Goal: Information Seeking & Learning: Learn about a topic

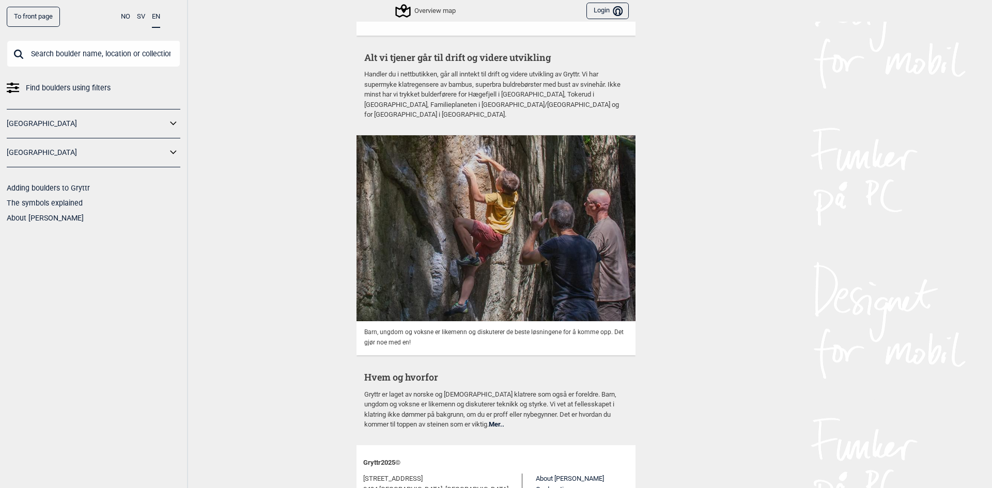
scroll to position [2590, 0]
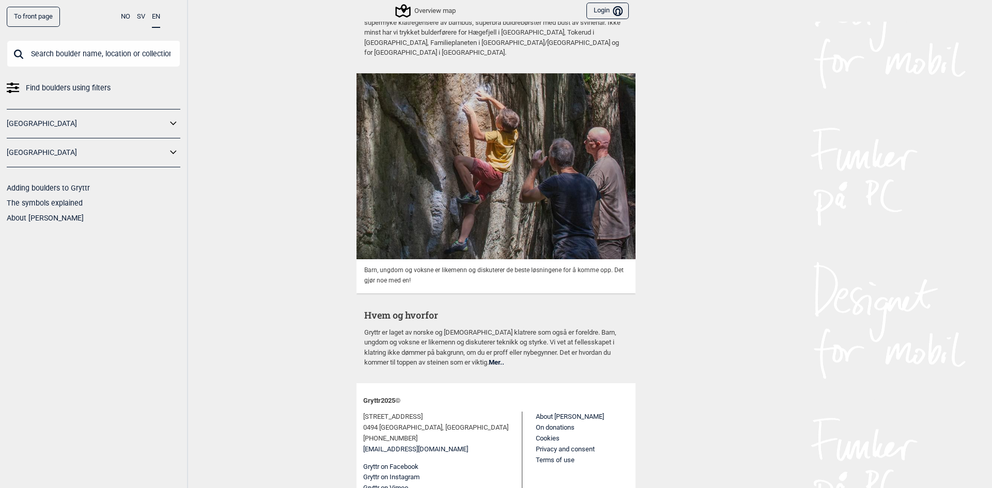
click at [174, 125] on icon at bounding box center [173, 123] width 13 height 15
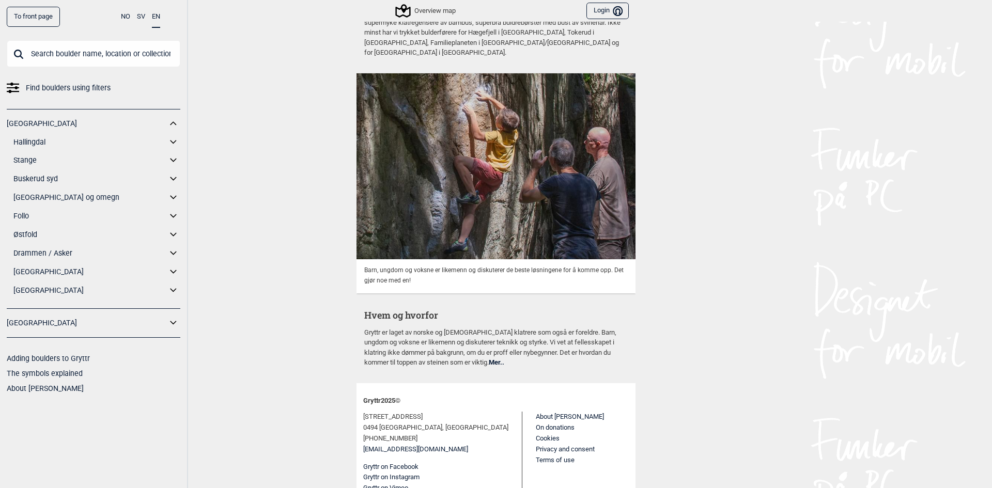
click at [52, 201] on link "[GEOGRAPHIC_DATA] og omegn" at bounding box center [89, 197] width 153 height 15
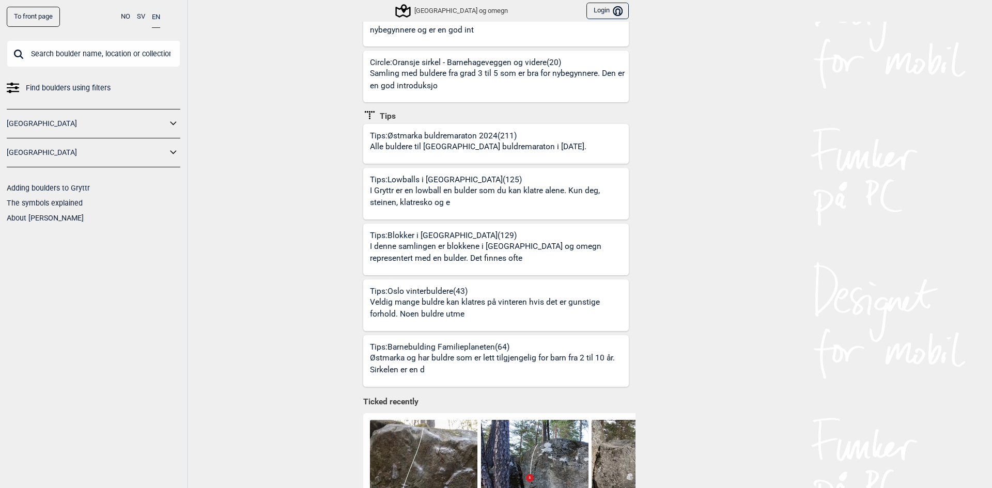
scroll to position [543, 0]
click at [421, 230] on div "Tips: Blokker i [GEOGRAPHIC_DATA] (129) I denne samlingen er blokkene i [GEOGRA…" at bounding box center [499, 252] width 259 height 45
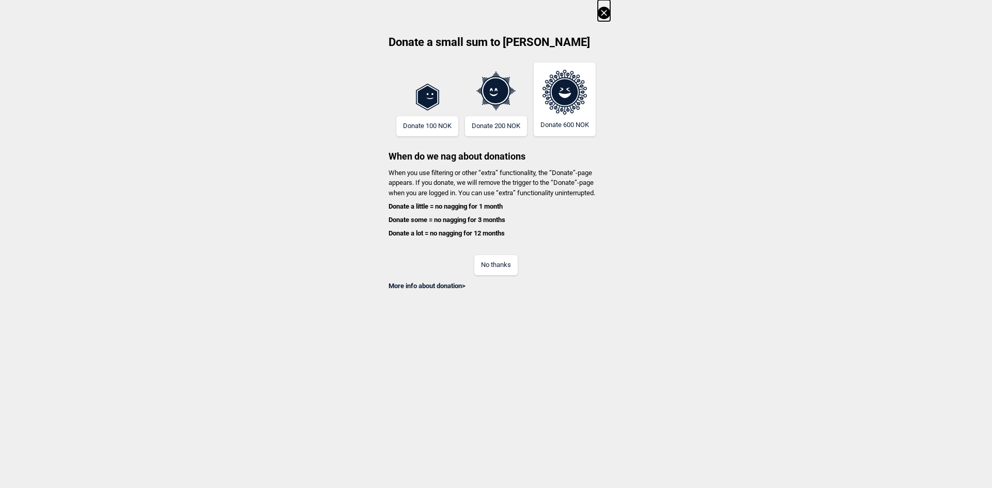
click at [491, 264] on button "No thanks" at bounding box center [495, 265] width 43 height 20
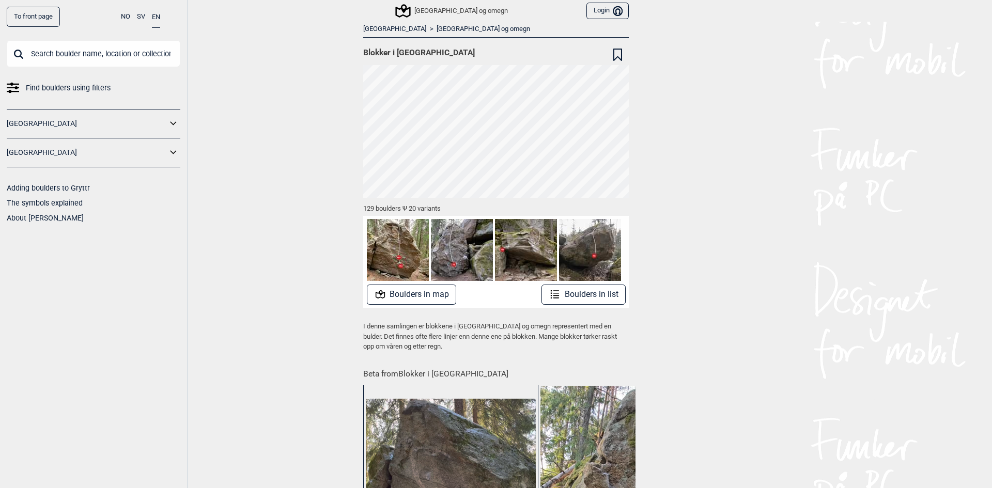
click at [589, 289] on button "Boulders in list" at bounding box center [583, 295] width 84 height 20
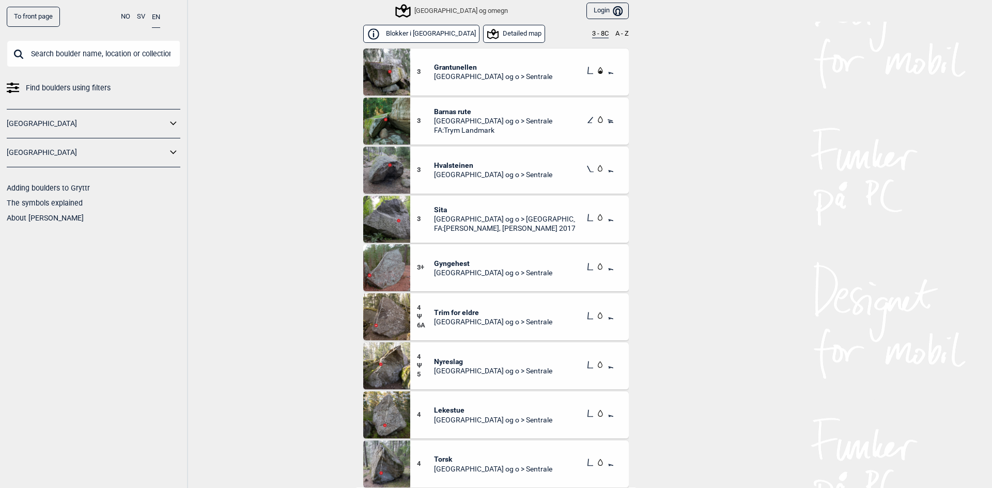
click at [592, 37] on button "3 - 8C" at bounding box center [600, 34] width 17 height 8
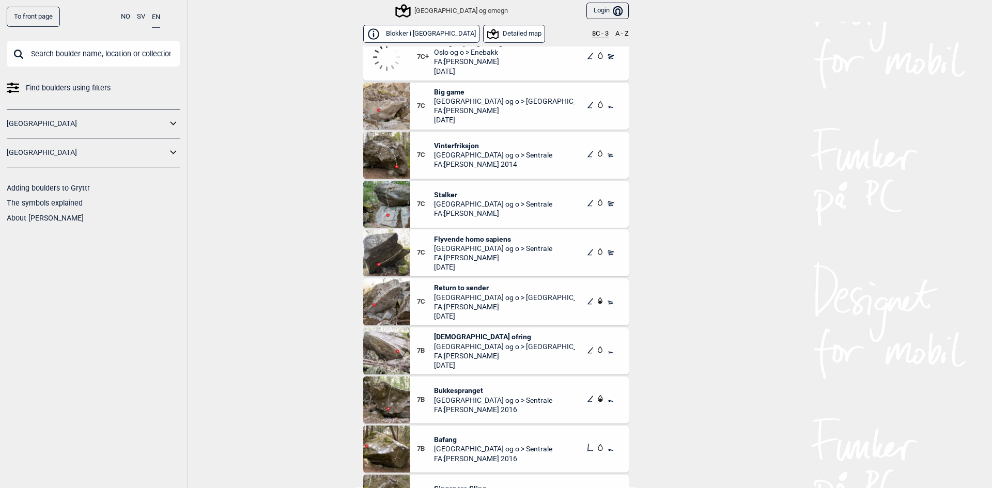
scroll to position [52, 0]
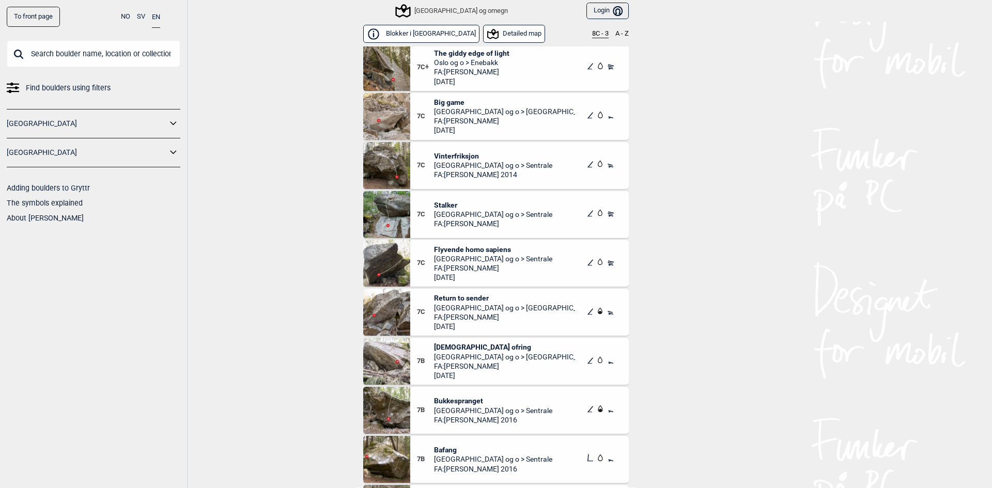
click at [451, 153] on span "Vinterfriksjon" at bounding box center [493, 155] width 118 height 9
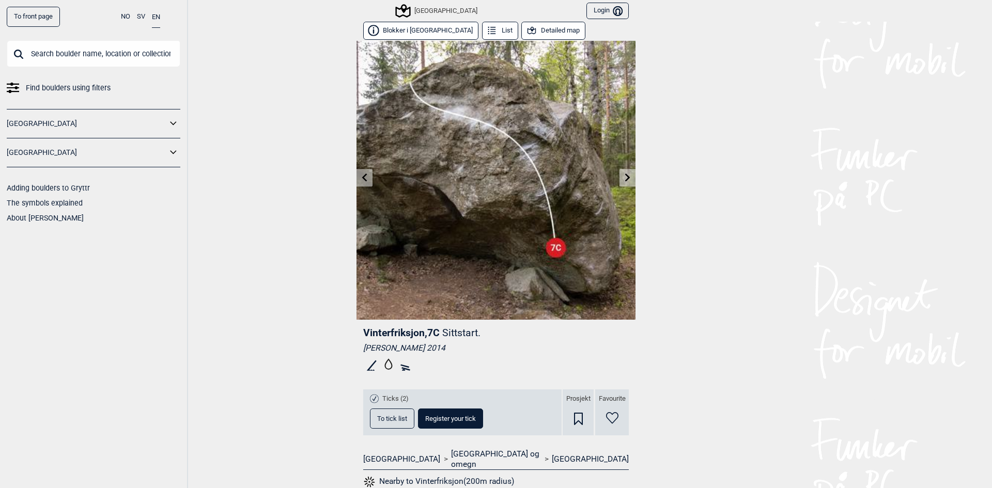
click at [521, 31] on button "Detailed map" at bounding box center [553, 31] width 64 height 18
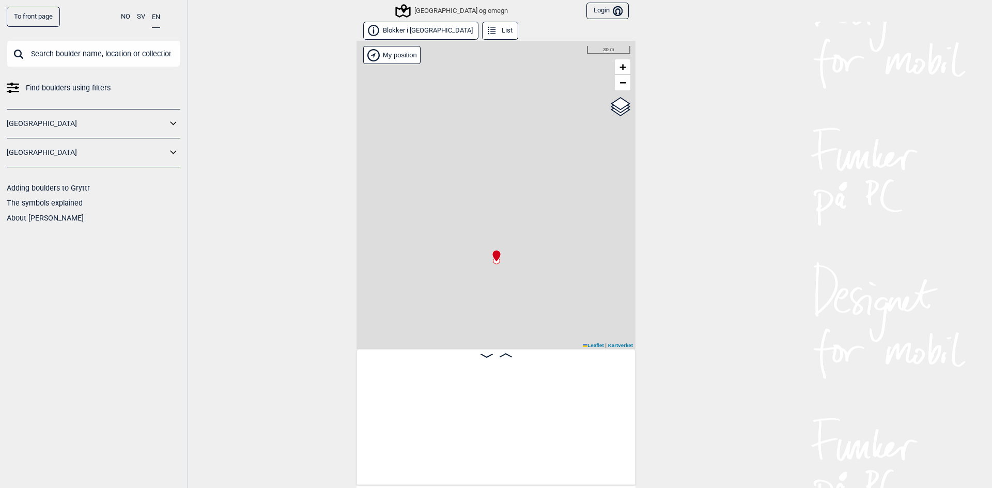
scroll to position [0, 1222]
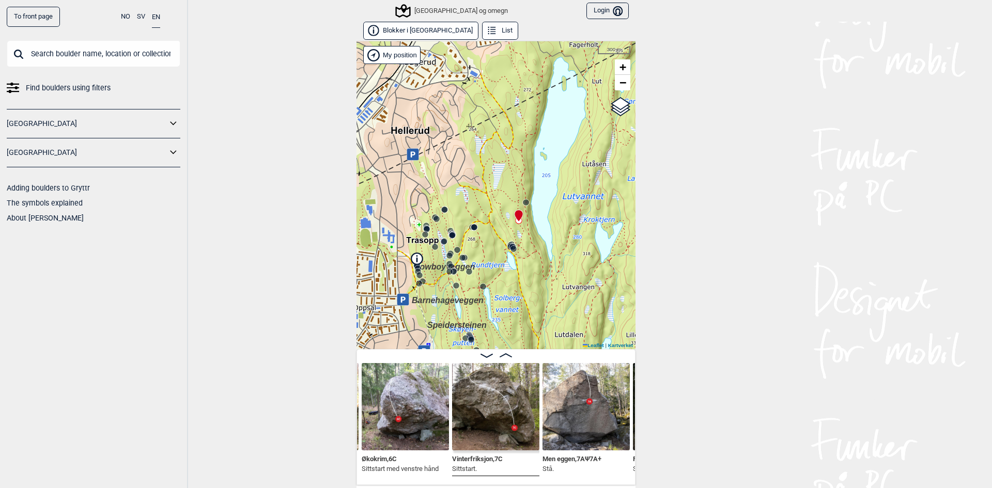
drag, startPoint x: 464, startPoint y: 247, endPoint x: 494, endPoint y: 233, distance: 32.8
click at [494, 233] on div "Speidersteinen Barnehageveggen Cowboyveggen Bølerveggen [GEOGRAPHIC_DATA] og om…" at bounding box center [495, 195] width 279 height 308
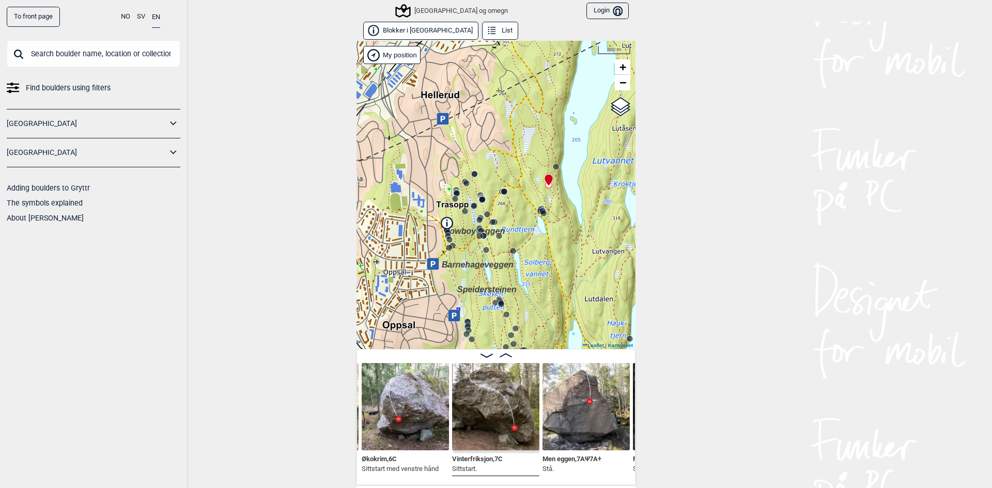
drag, startPoint x: 486, startPoint y: 267, endPoint x: 510, endPoint y: 232, distance: 42.3
click at [510, 232] on div "Speidersteinen Barnehageveggen Cowboyveggen Bølerveggen [GEOGRAPHIC_DATA] og om…" at bounding box center [495, 195] width 279 height 308
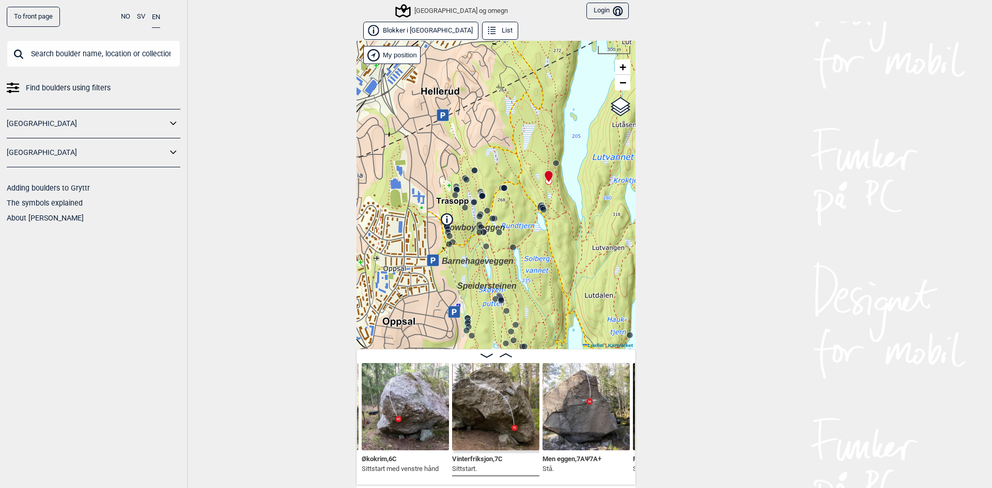
drag, startPoint x: 534, startPoint y: 272, endPoint x: 529, endPoint y: 240, distance: 32.4
click at [529, 240] on div "Speidersteinen Barnehageveggen Cowboyveggen Bølerveggen [GEOGRAPHIC_DATA] og om…" at bounding box center [495, 195] width 279 height 308
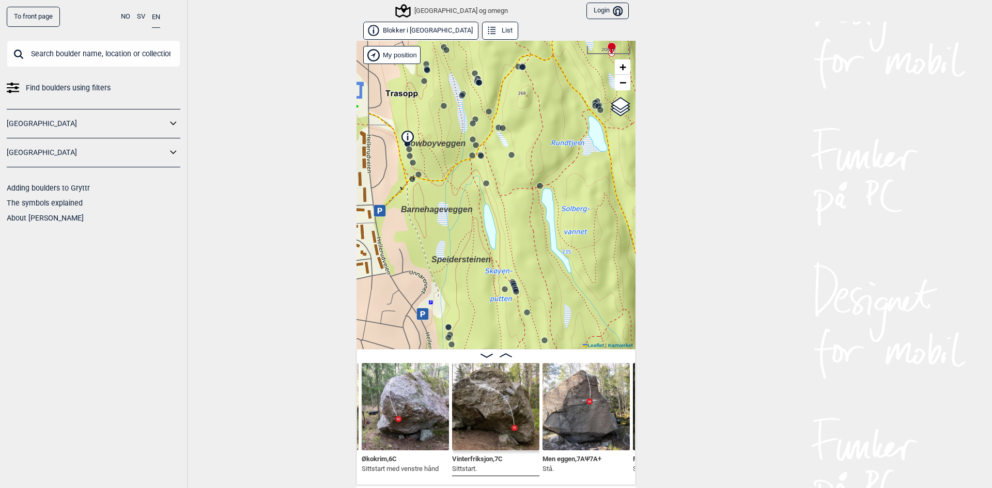
drag, startPoint x: 471, startPoint y: 201, endPoint x: 479, endPoint y: 237, distance: 36.5
click at [484, 236] on div "Speidersteinen Barnehageveggen Cowboyveggen Bølerveggen [GEOGRAPHIC_DATA] og om…" at bounding box center [495, 195] width 279 height 308
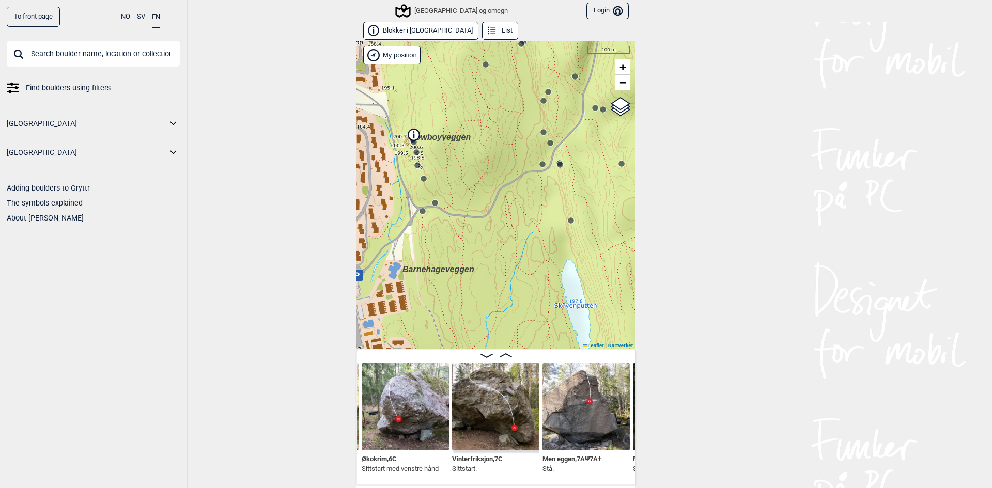
click at [412, 140] on icon at bounding box center [414, 135] width 12 height 12
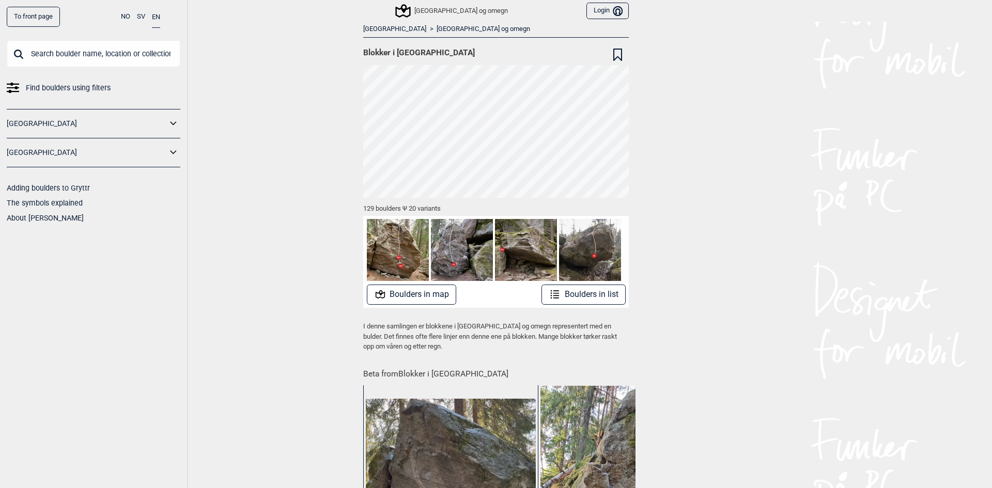
click at [553, 293] on icon at bounding box center [556, 293] width 6 height 1
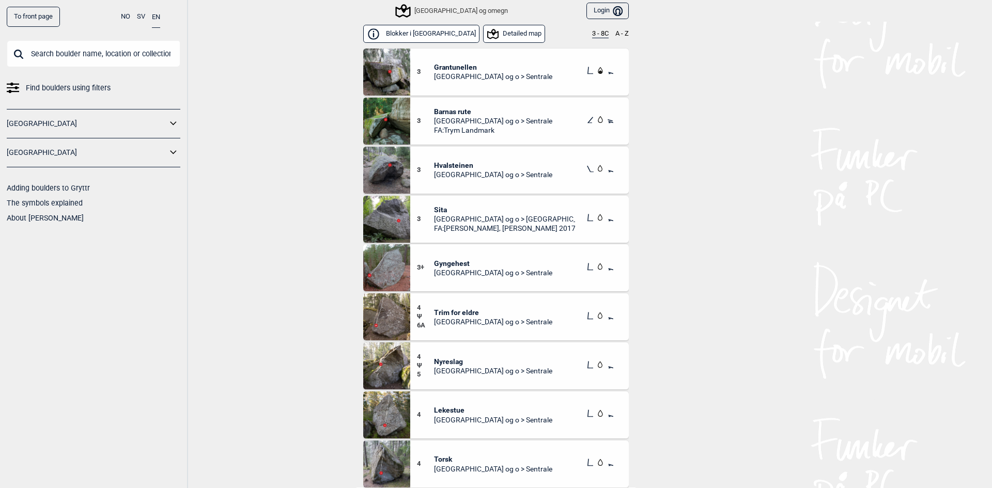
click at [589, 41] on div "Blokker i [GEOGRAPHIC_DATA] Detailed map 3 - 8C A - Z" at bounding box center [496, 34] width 266 height 25
click at [592, 34] on button "3 - 8C" at bounding box center [600, 34] width 17 height 8
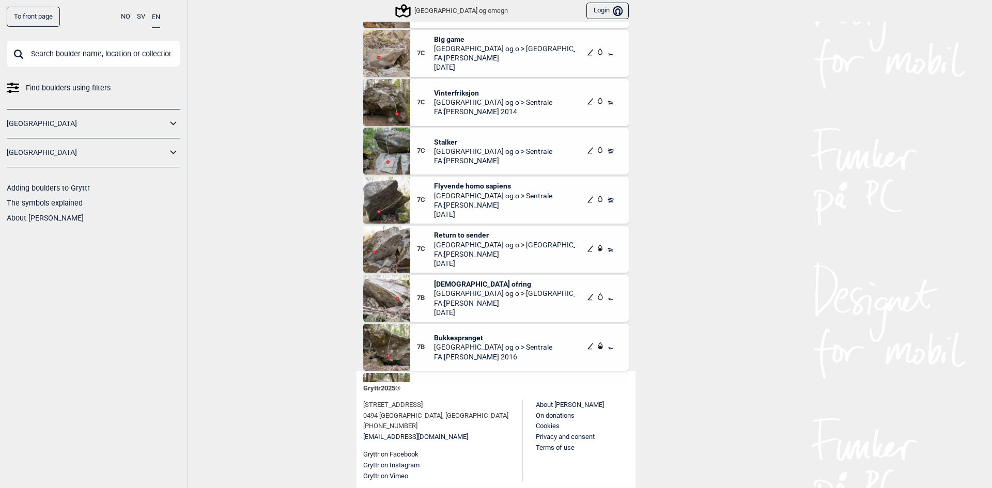
drag, startPoint x: 530, startPoint y: 361, endPoint x: 528, endPoint y: 192, distance: 168.9
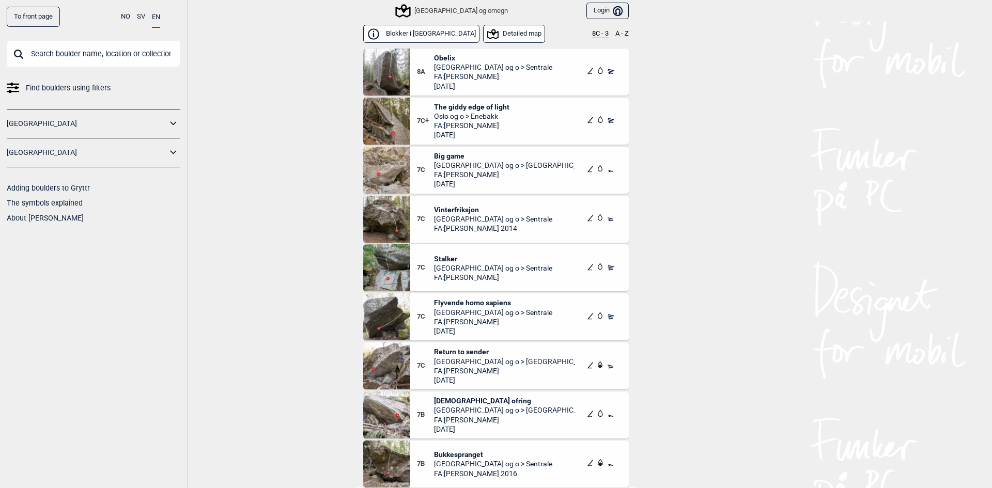
click at [483, 37] on button "Detailed map" at bounding box center [514, 34] width 63 height 18
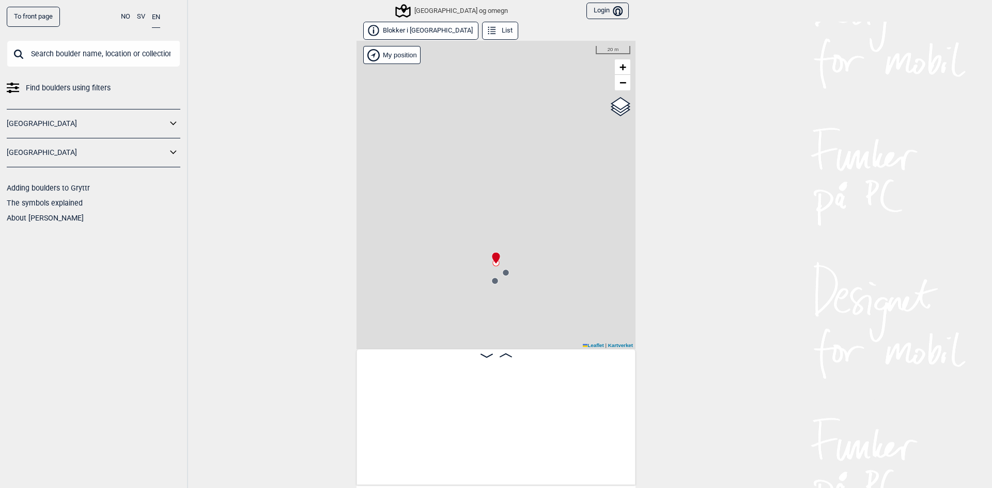
scroll to position [0, 8642]
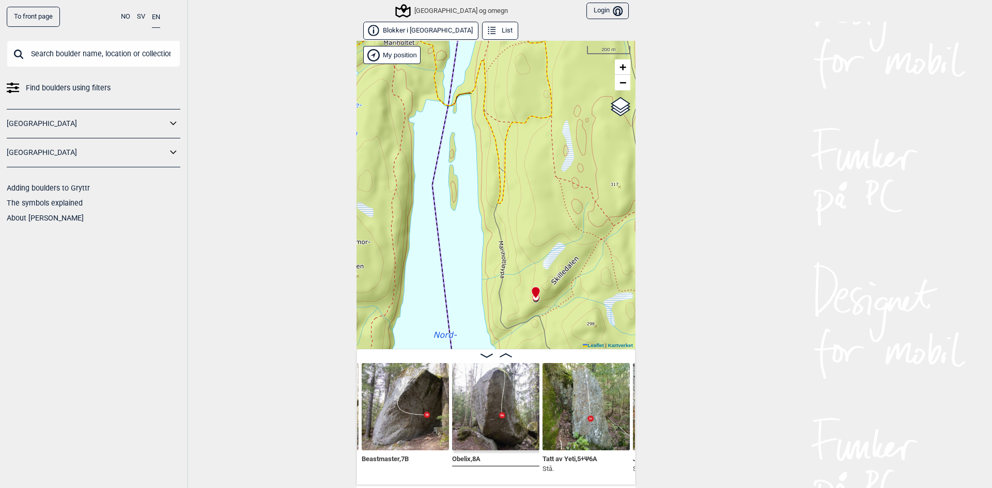
drag, startPoint x: 538, startPoint y: 257, endPoint x: 536, endPoint y: 217, distance: 39.8
click at [536, 217] on div "Speidersteinen Barnehageveggen Cowboyveggen Bølerveggen [GEOGRAPHIC_DATA] og om…" at bounding box center [495, 195] width 279 height 308
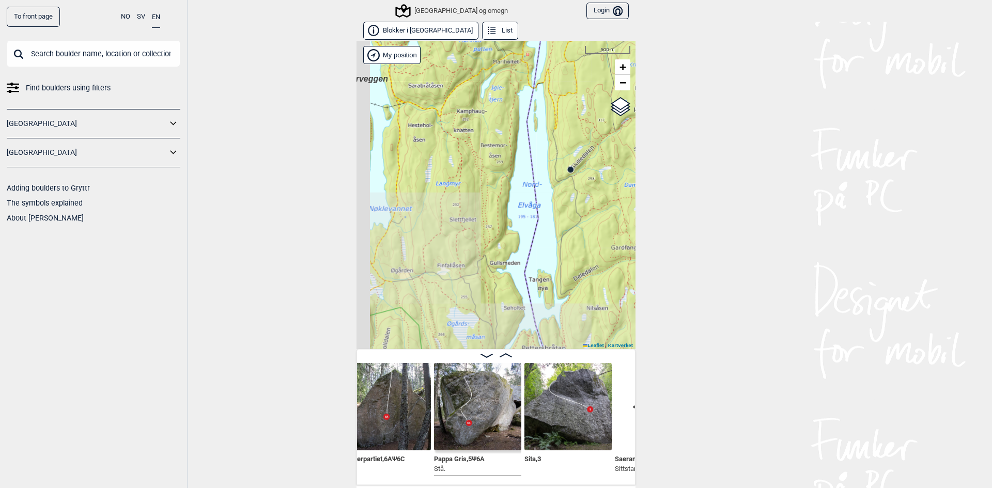
scroll to position [0, 7868]
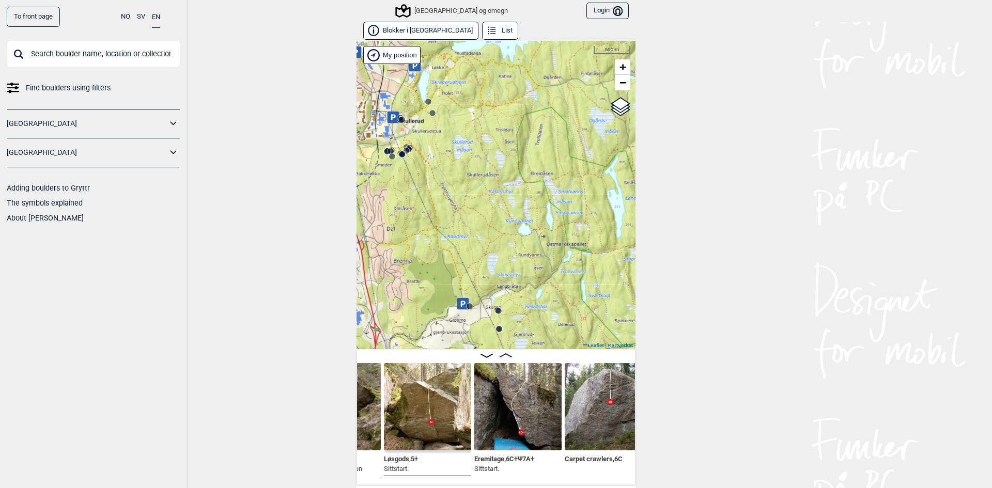
scroll to position [0, 7593]
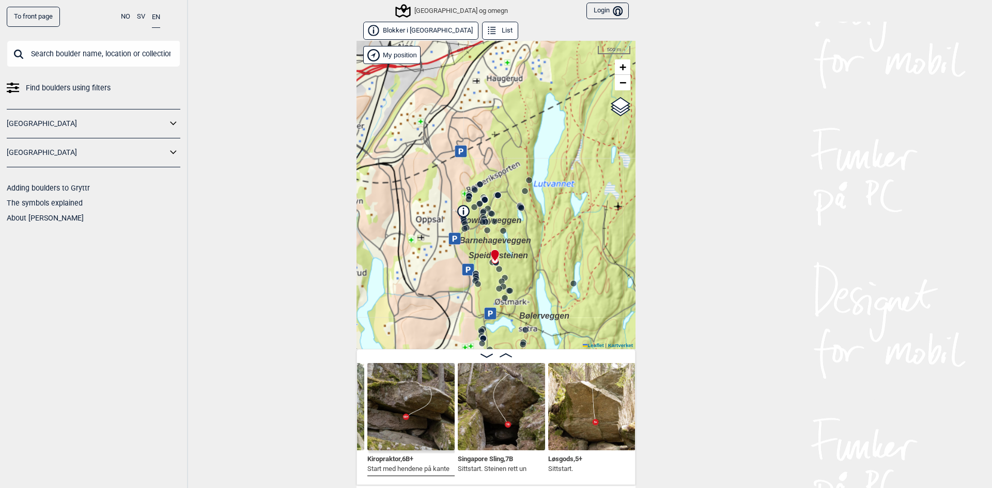
scroll to position [0, 7502]
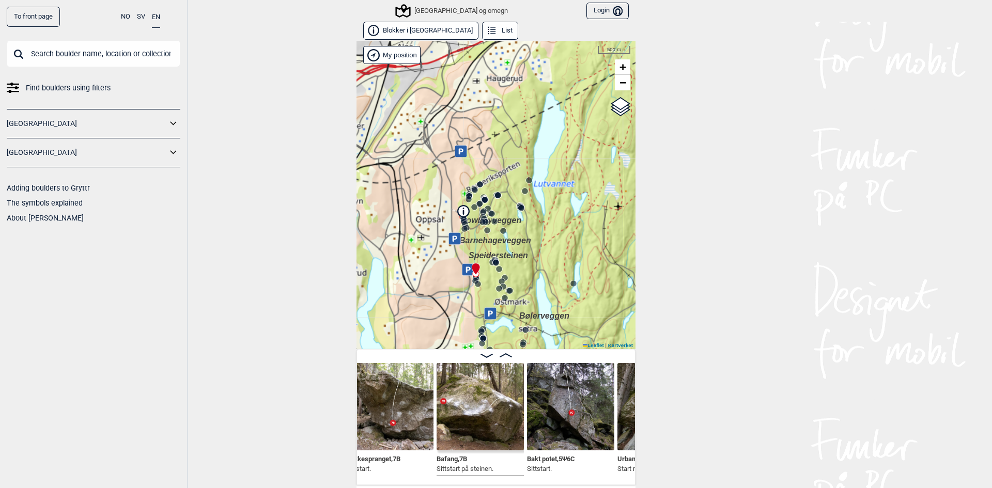
scroll to position [0, 6539]
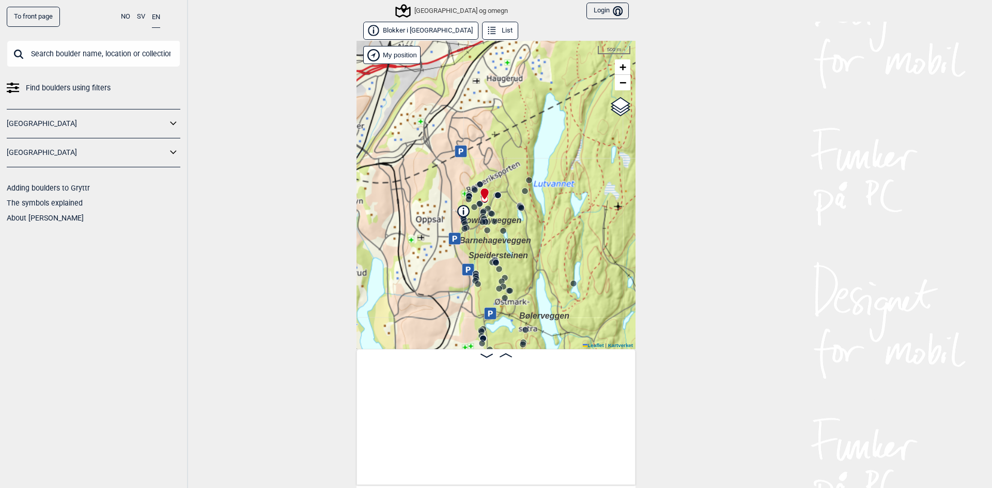
scroll to position [0, 4082]
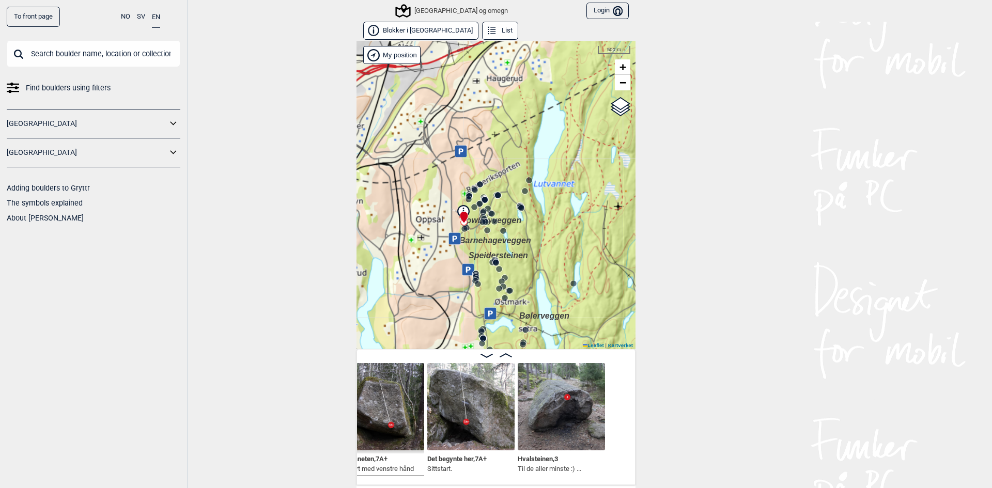
scroll to position [0, 3317]
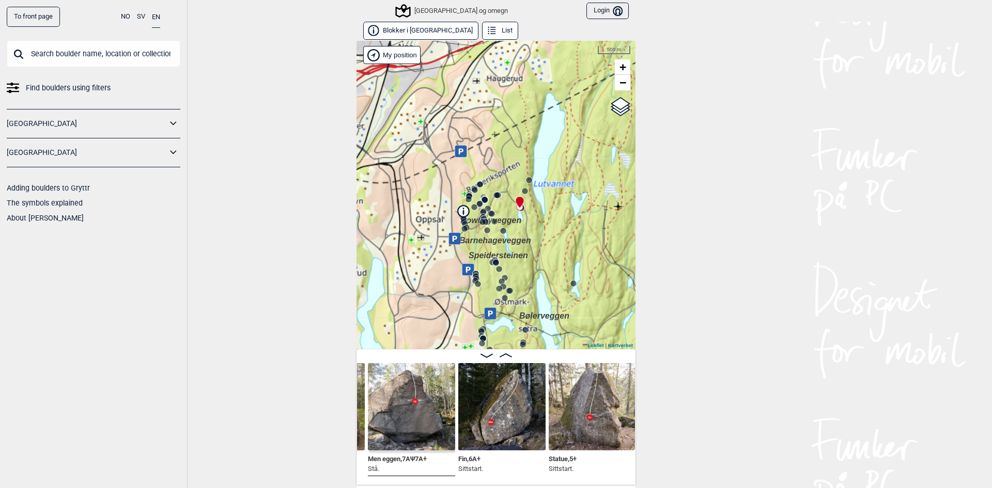
scroll to position [0, 1202]
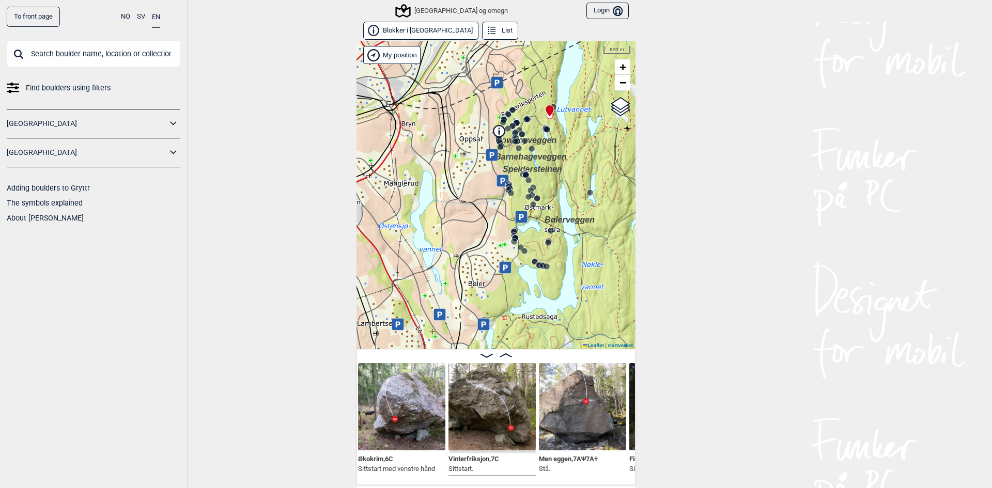
scroll to position [0, 1274]
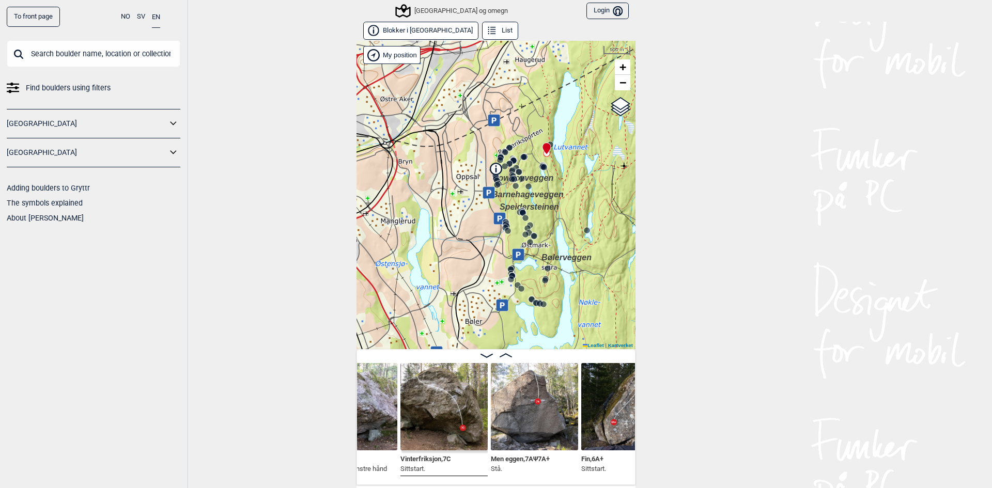
drag, startPoint x: 554, startPoint y: 215, endPoint x: 537, endPoint y: 280, distance: 67.7
click at [541, 262] on span "Bølerveggen" at bounding box center [566, 257] width 50 height 9
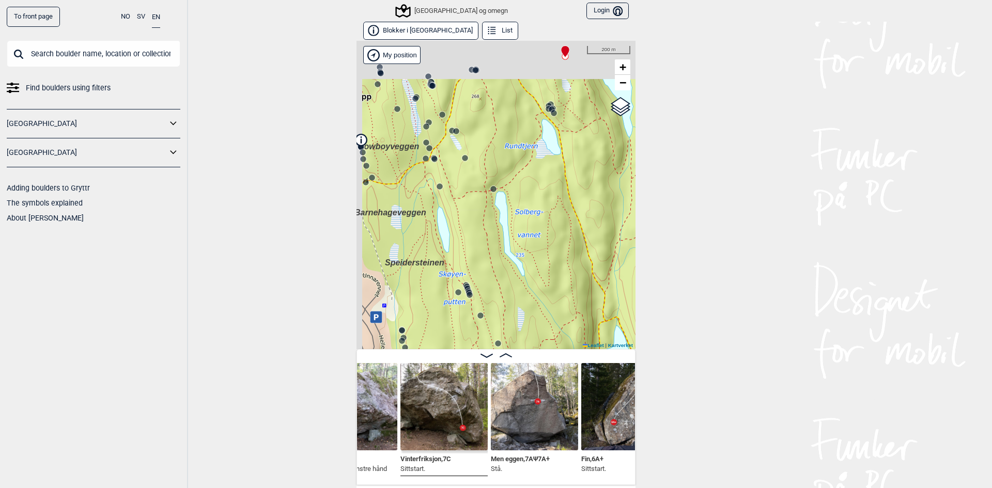
drag, startPoint x: 495, startPoint y: 154, endPoint x: 514, endPoint y: 233, distance: 81.7
click at [514, 233] on div "Speidersteinen Barnehageveggen Cowboyveggen Bølerveggen [GEOGRAPHIC_DATA] og om…" at bounding box center [495, 195] width 279 height 308
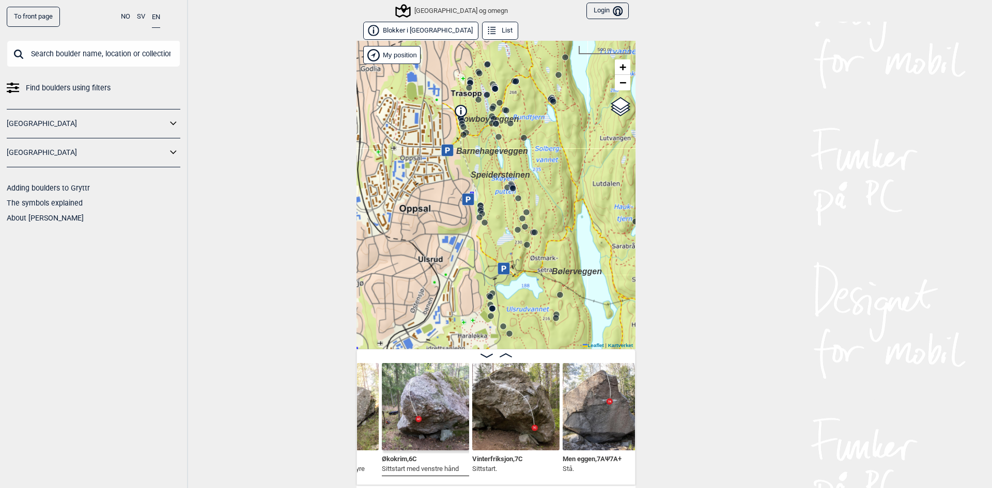
scroll to position [0, 1274]
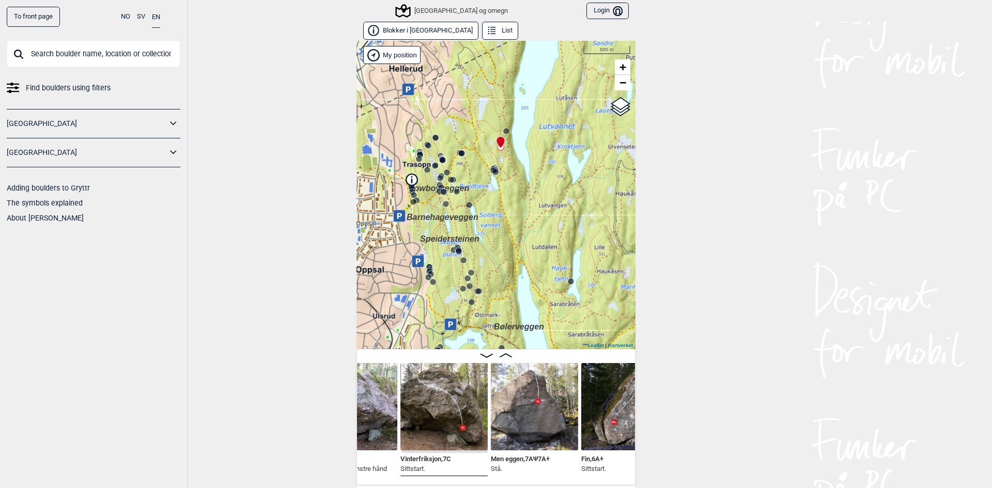
drag, startPoint x: 490, startPoint y: 260, endPoint x: 493, endPoint y: 171, distance: 89.4
click at [493, 172] on icon at bounding box center [495, 172] width 8 height 8
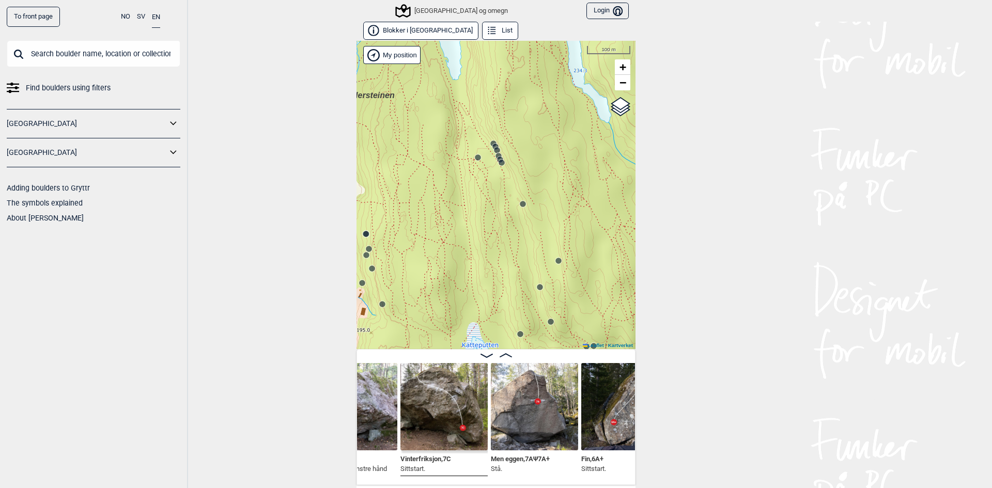
drag, startPoint x: 491, startPoint y: 169, endPoint x: 479, endPoint y: 225, distance: 57.0
click at [479, 225] on div "Speidersteinen Barnehageveggen Cowboyveggen Bølerveggen [GEOGRAPHIC_DATA] og om…" at bounding box center [495, 195] width 279 height 308
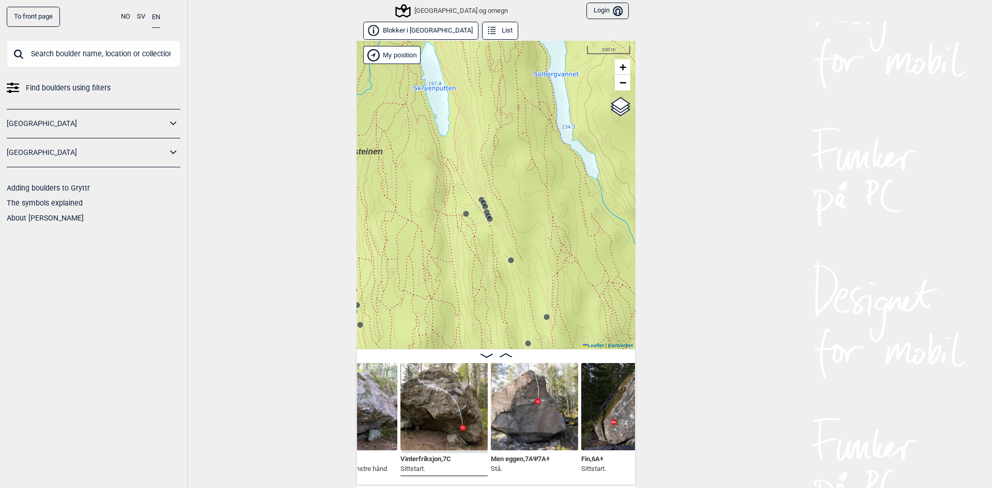
click at [481, 202] on icon at bounding box center [485, 206] width 8 height 8
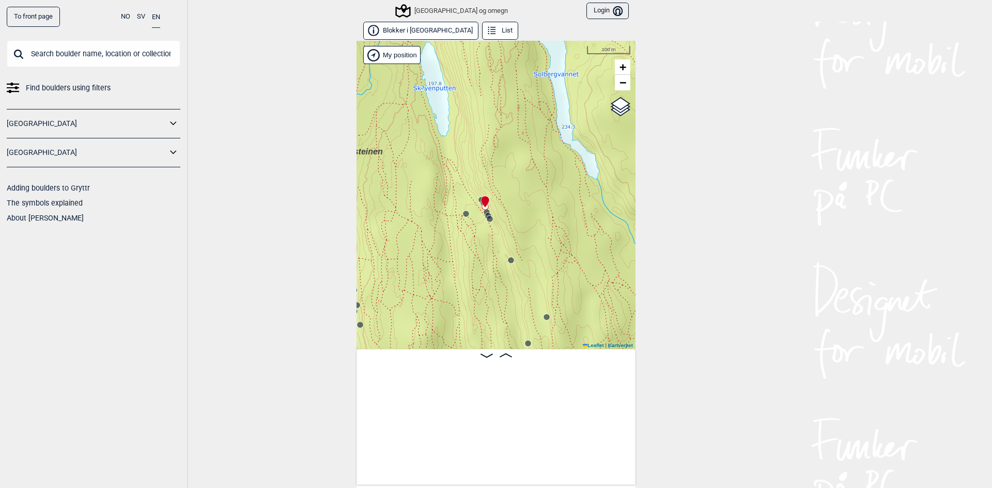
scroll to position [0, 7727]
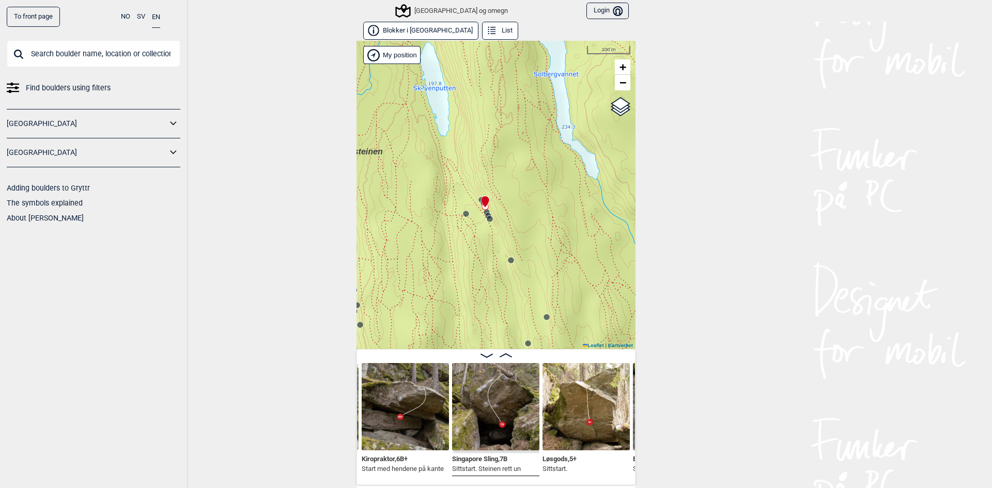
click at [487, 221] on circle at bounding box center [490, 219] width 6 height 6
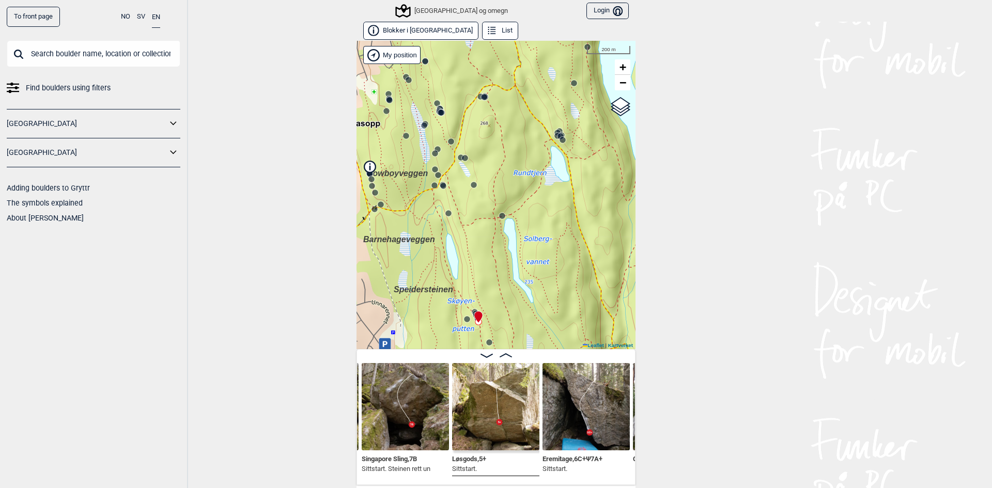
drag, startPoint x: 522, startPoint y: 181, endPoint x: 511, endPoint y: 224, distance: 44.4
click at [498, 251] on div "Speidersteinen Barnehageveggen Cowboyveggen Bølerveggen [GEOGRAPHIC_DATA] og om…" at bounding box center [495, 195] width 279 height 308
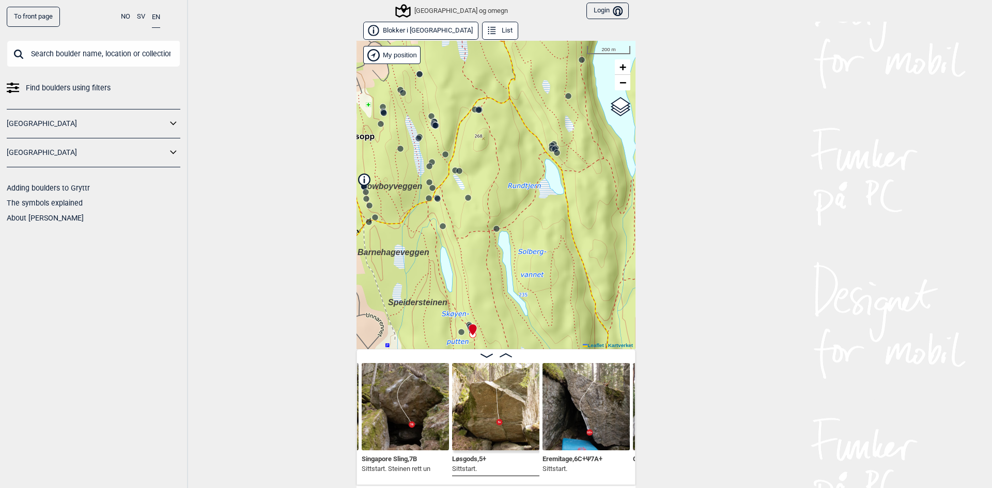
click at [551, 146] on icon at bounding box center [555, 149] width 8 height 8
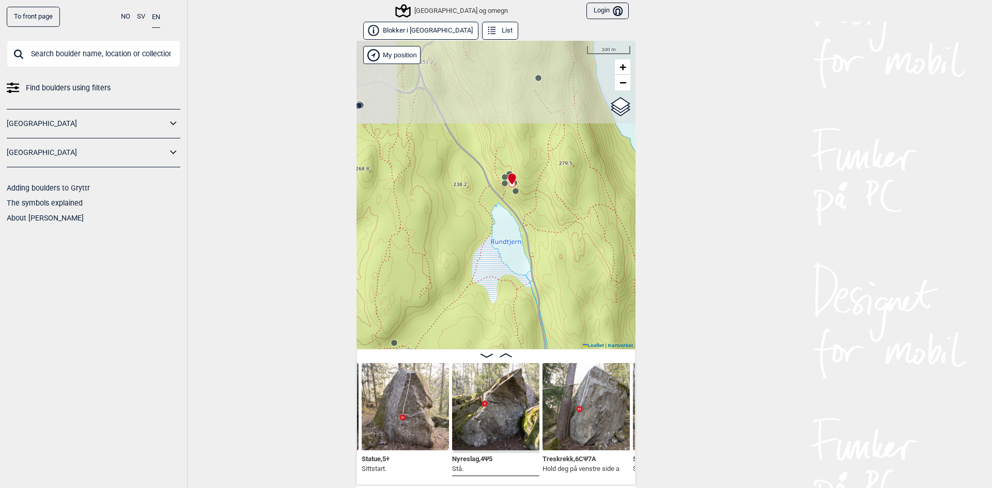
drag, startPoint x: 563, startPoint y: 181, endPoint x: 517, endPoint y: 282, distance: 110.3
click at [517, 282] on div "Speidersteinen Barnehageveggen Cowboyveggen Bølerveggen [GEOGRAPHIC_DATA] og om…" at bounding box center [495, 195] width 279 height 308
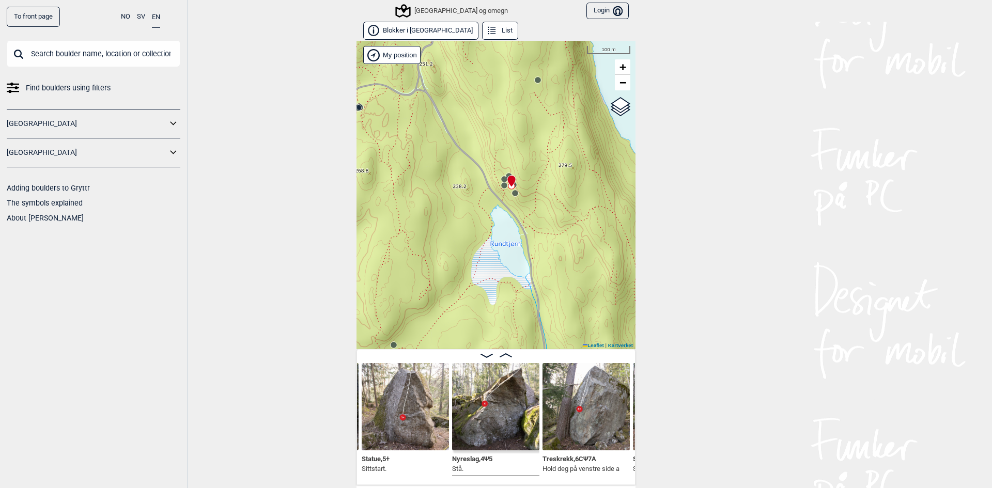
click at [511, 198] on div "Speidersteinen Barnehageveggen Cowboyveggen Bølerveggen [GEOGRAPHIC_DATA] og om…" at bounding box center [495, 195] width 279 height 308
click at [512, 194] on circle at bounding box center [515, 193] width 6 height 6
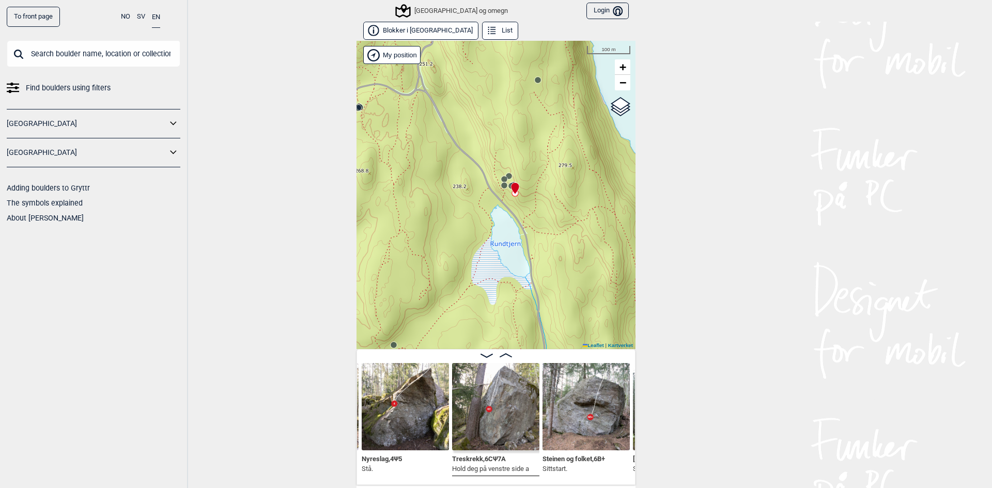
click at [503, 176] on icon at bounding box center [504, 179] width 8 height 8
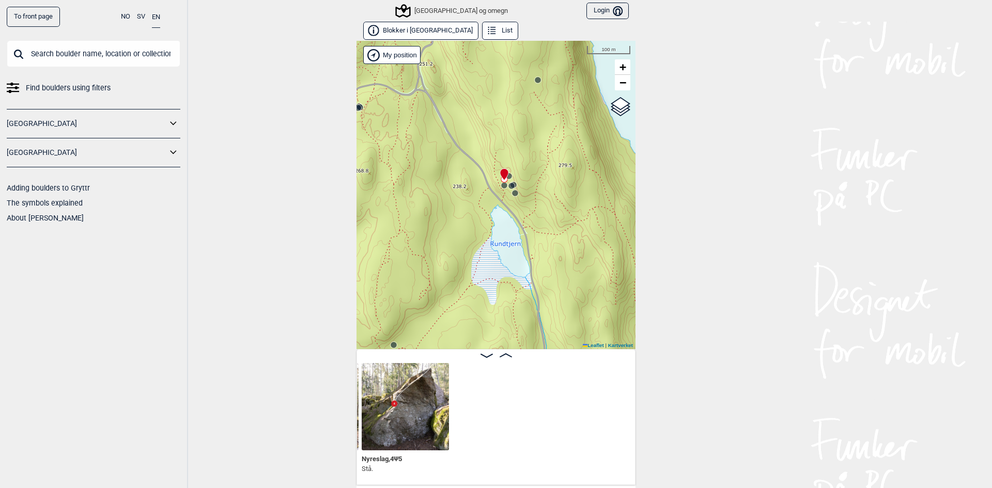
scroll to position [0, 1403]
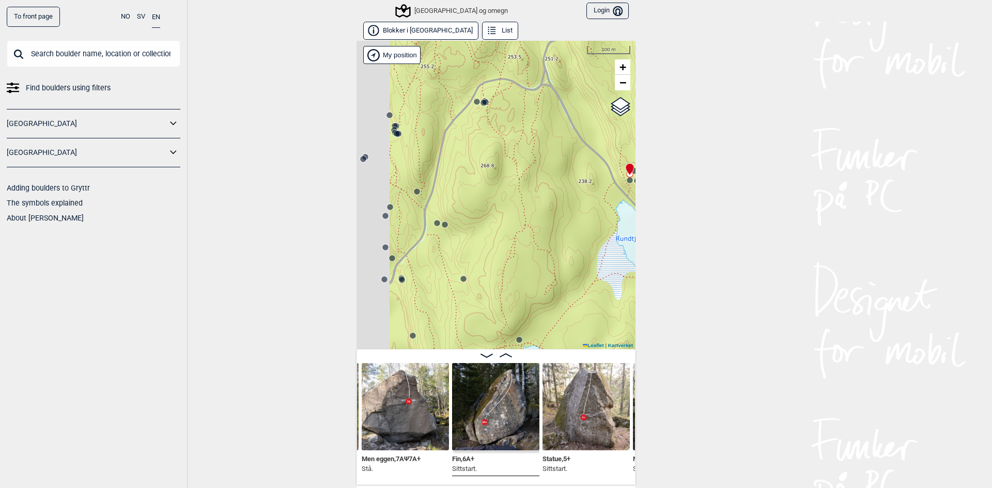
drag, startPoint x: 398, startPoint y: 241, endPoint x: 533, endPoint y: 233, distance: 135.6
click at [542, 237] on div "Speidersteinen Barnehageveggen Cowboyveggen Bølerveggen [GEOGRAPHIC_DATA] og om…" at bounding box center [495, 195] width 279 height 308
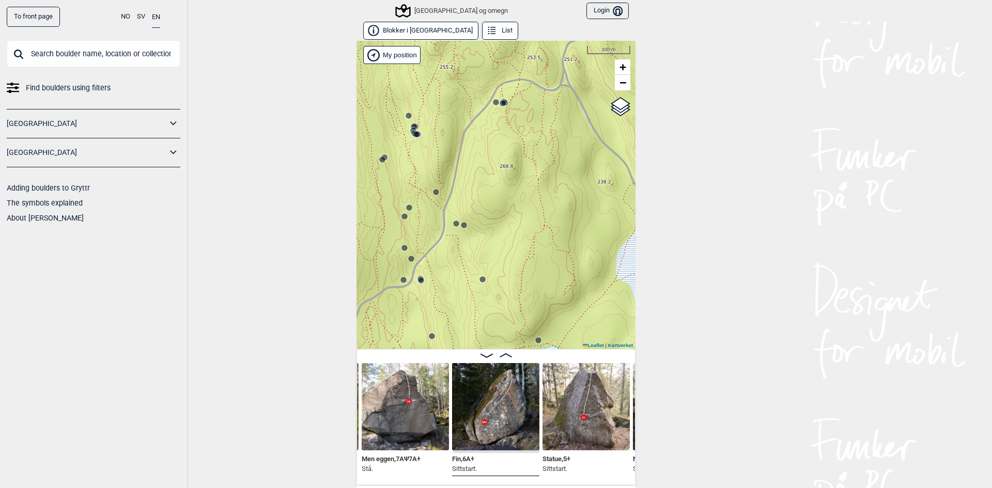
click at [453, 227] on icon at bounding box center [456, 224] width 8 height 8
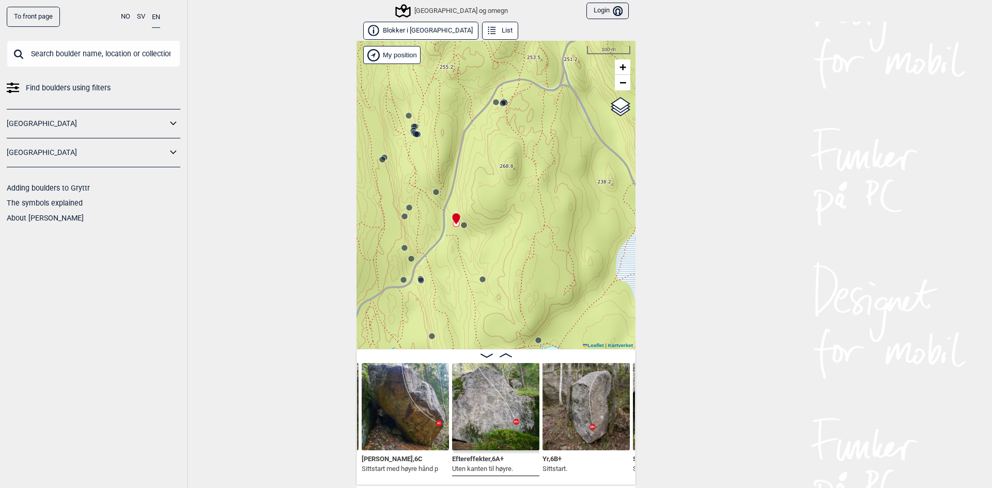
click at [463, 225] on circle at bounding box center [463, 225] width 7 height 7
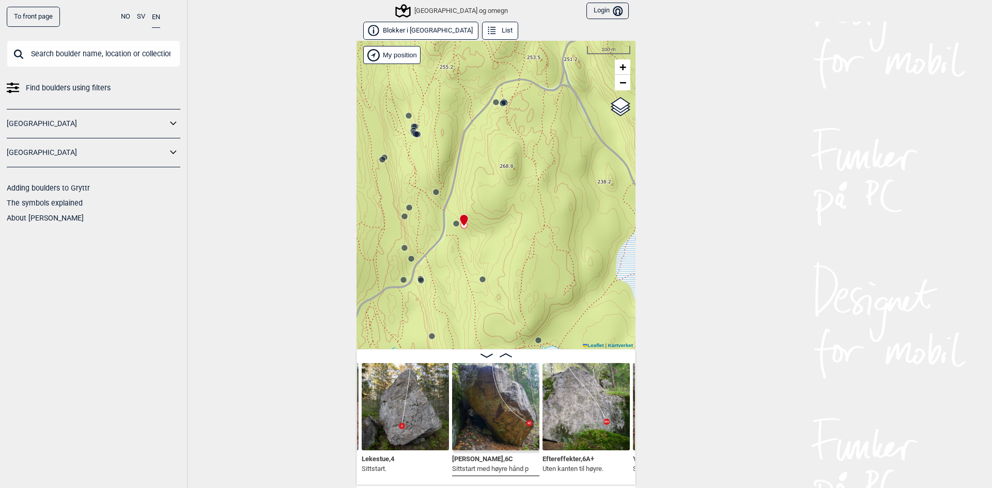
drag, startPoint x: 426, startPoint y: 223, endPoint x: 473, endPoint y: 267, distance: 63.9
click at [472, 267] on div "Speidersteinen Barnehageveggen Cowboyveggen Bølerveggen [GEOGRAPHIC_DATA] og om…" at bounding box center [495, 195] width 279 height 308
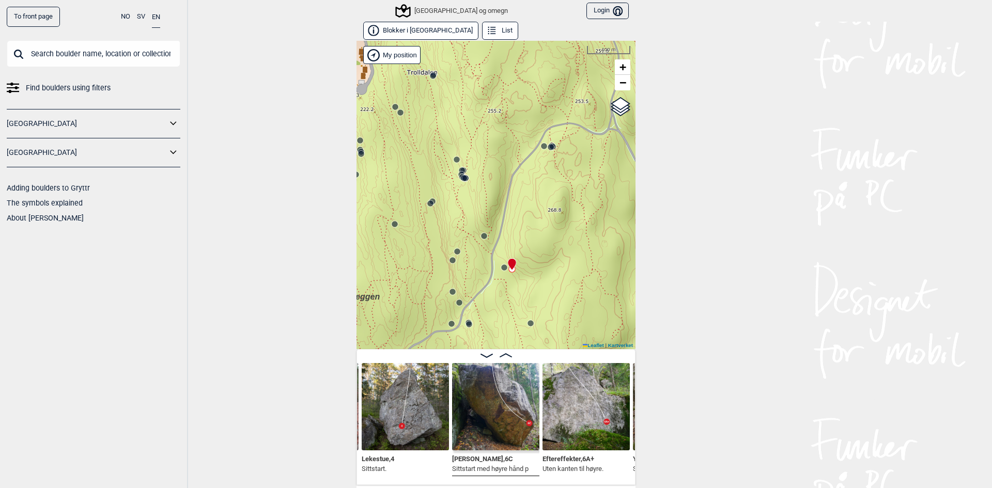
click at [482, 232] on icon at bounding box center [484, 236] width 8 height 8
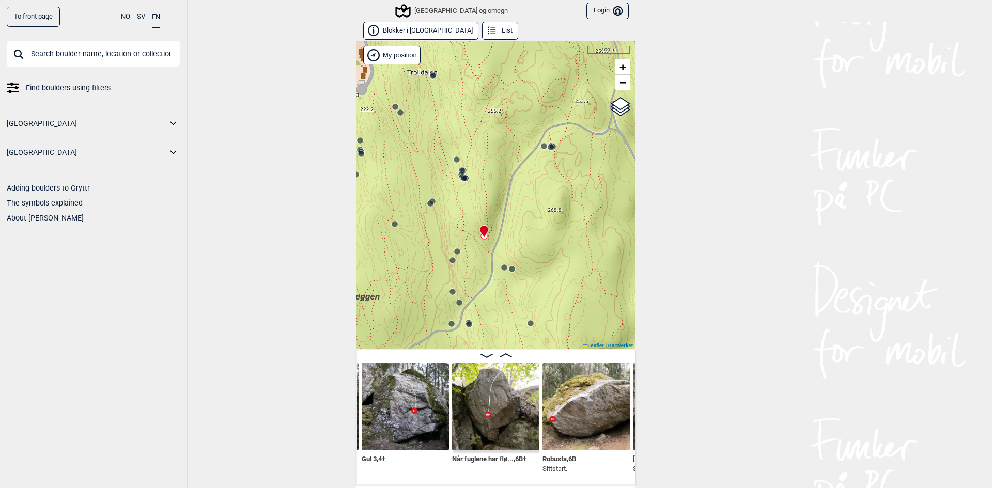
click at [449, 256] on icon at bounding box center [452, 260] width 8 height 8
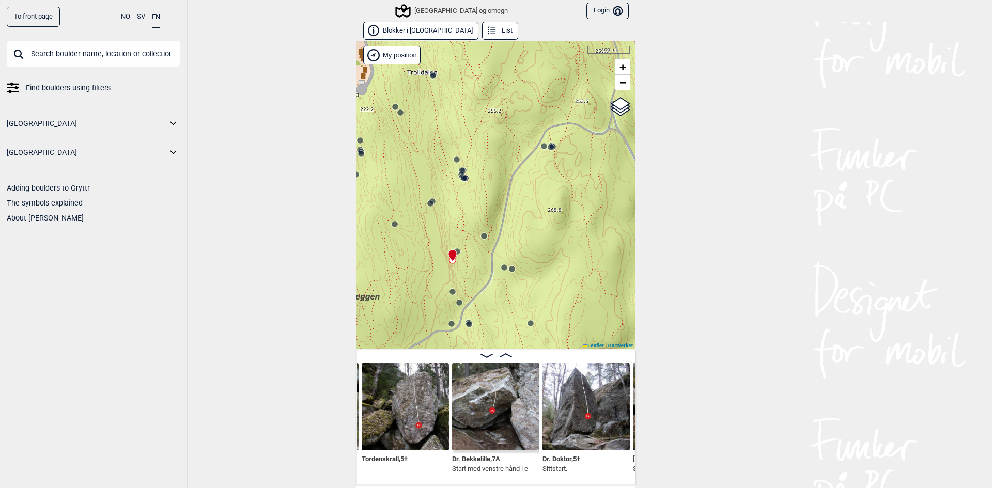
click at [459, 247] on div "Speidersteinen Barnehageveggen Cowboyveggen Bølerveggen [GEOGRAPHIC_DATA] og om…" at bounding box center [495, 195] width 279 height 308
click at [456, 256] on div "Speidersteinen Barnehageveggen Cowboyveggen Bølerveggen [GEOGRAPHIC_DATA] og om…" at bounding box center [495, 195] width 279 height 308
click at [455, 251] on circle at bounding box center [457, 251] width 6 height 6
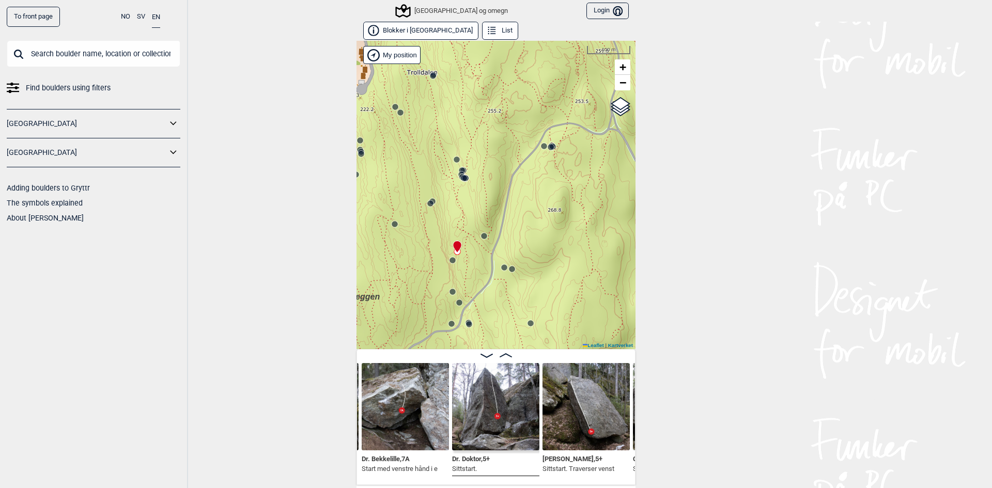
click at [431, 203] on circle at bounding box center [432, 201] width 6 height 6
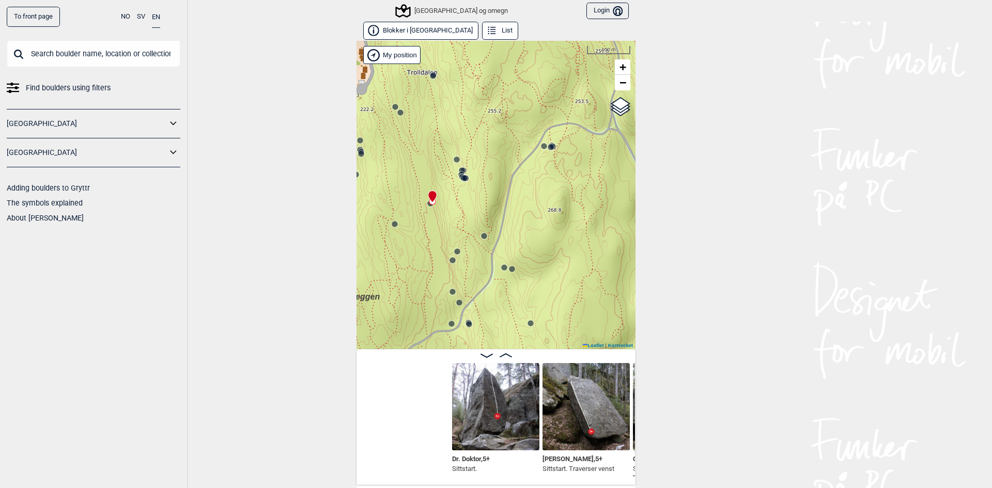
scroll to position [0, 10324]
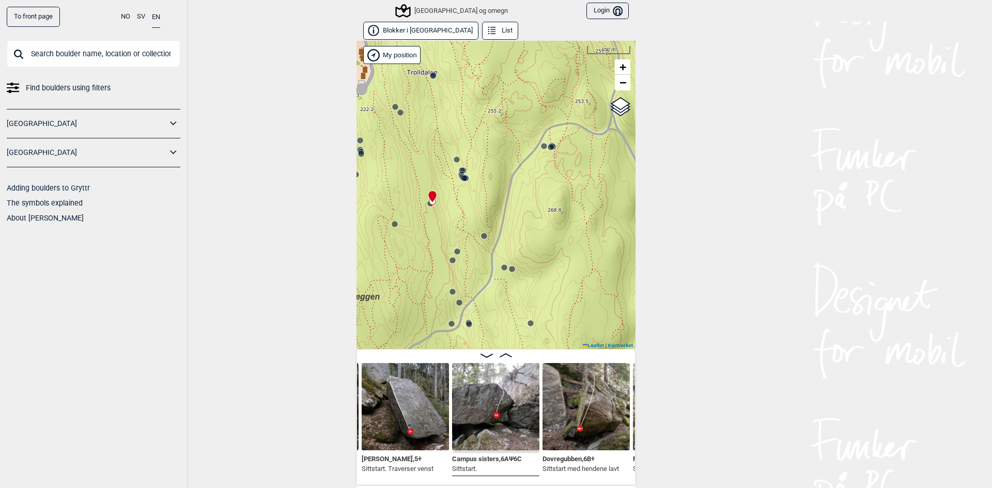
click at [428, 206] on circle at bounding box center [430, 203] width 6 height 6
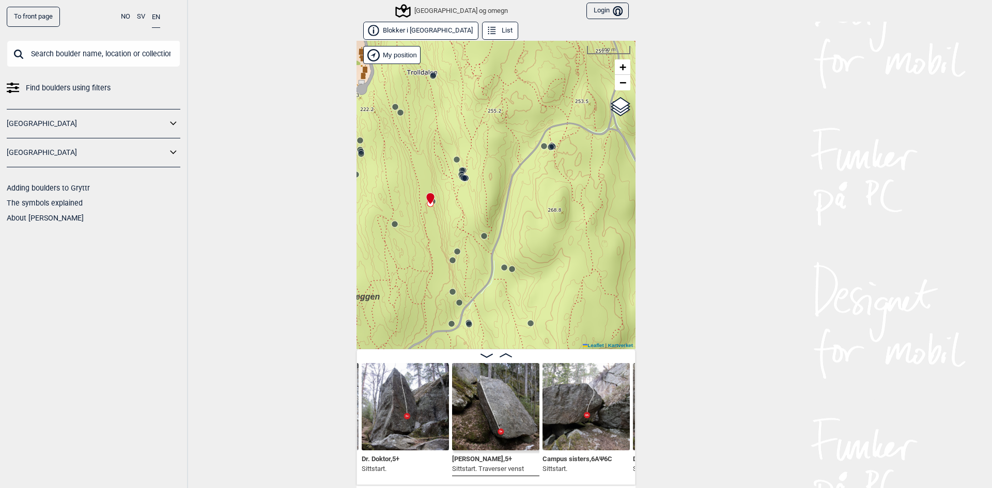
click at [394, 226] on circle at bounding box center [394, 224] width 7 height 7
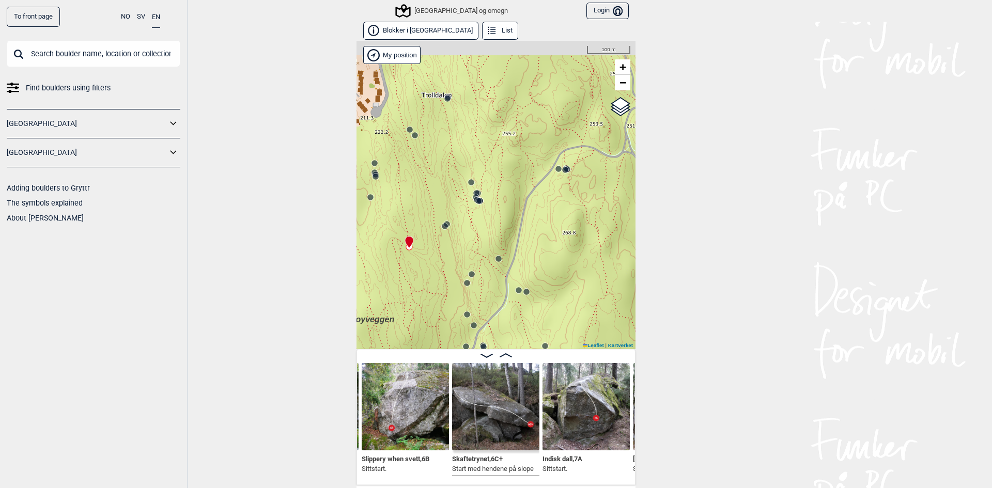
drag, startPoint x: 480, startPoint y: 228, endPoint x: 494, endPoint y: 248, distance: 24.4
click at [494, 252] on div "Speidersteinen Barnehageveggen Cowboyveggen Bølerveggen [GEOGRAPHIC_DATA] og om…" at bounding box center [495, 195] width 279 height 308
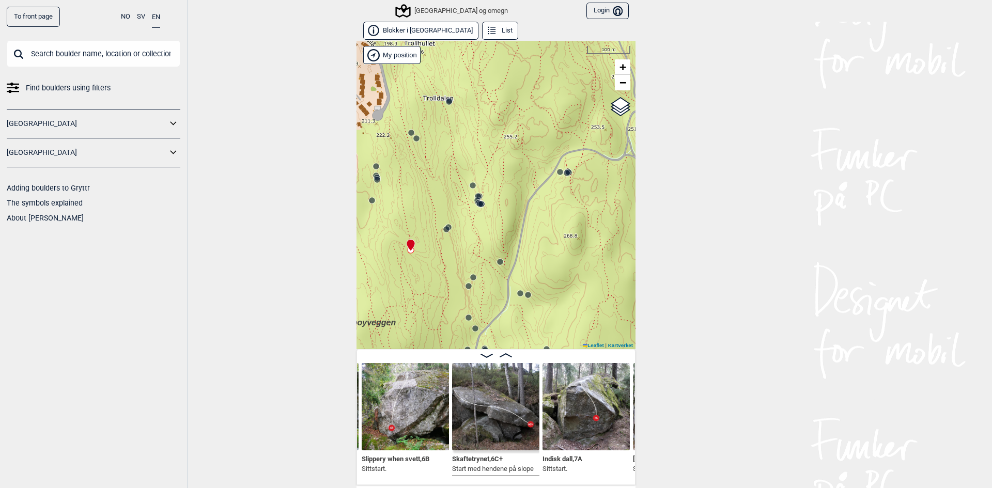
click at [477, 206] on circle at bounding box center [480, 204] width 6 height 6
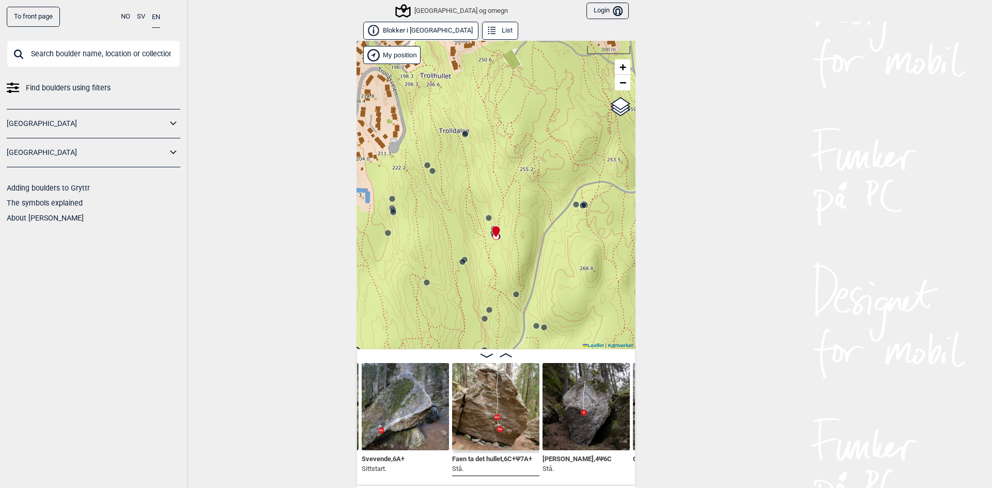
drag, startPoint x: 504, startPoint y: 230, endPoint x: 519, endPoint y: 266, distance: 38.0
click at [519, 266] on div "Speidersteinen Barnehageveggen Cowboyveggen Bølerveggen [GEOGRAPHIC_DATA] og om…" at bounding box center [495, 195] width 279 height 308
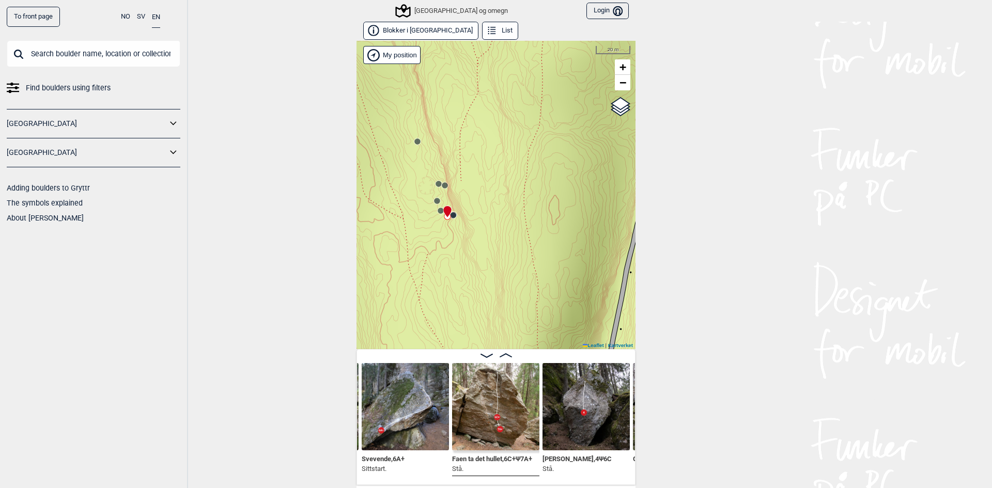
click at [452, 219] on icon at bounding box center [453, 215] width 8 height 8
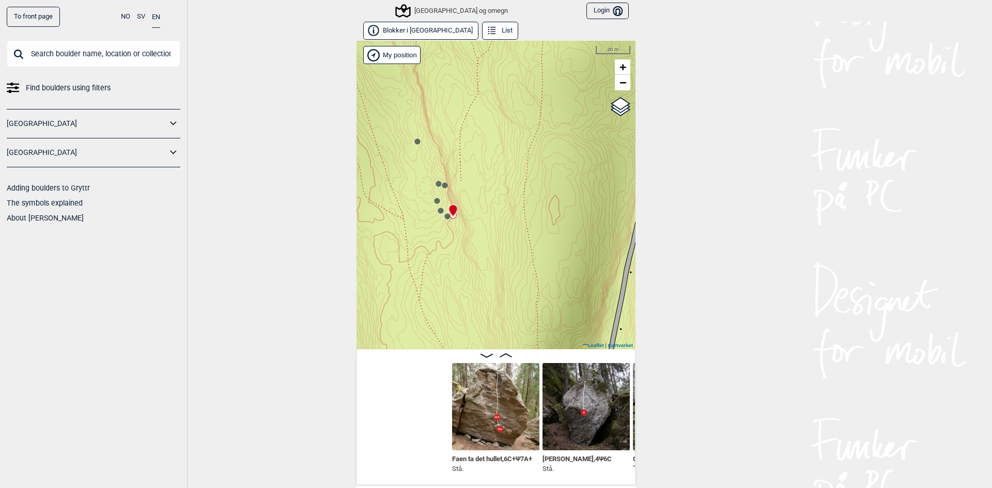
scroll to position [0, 4564]
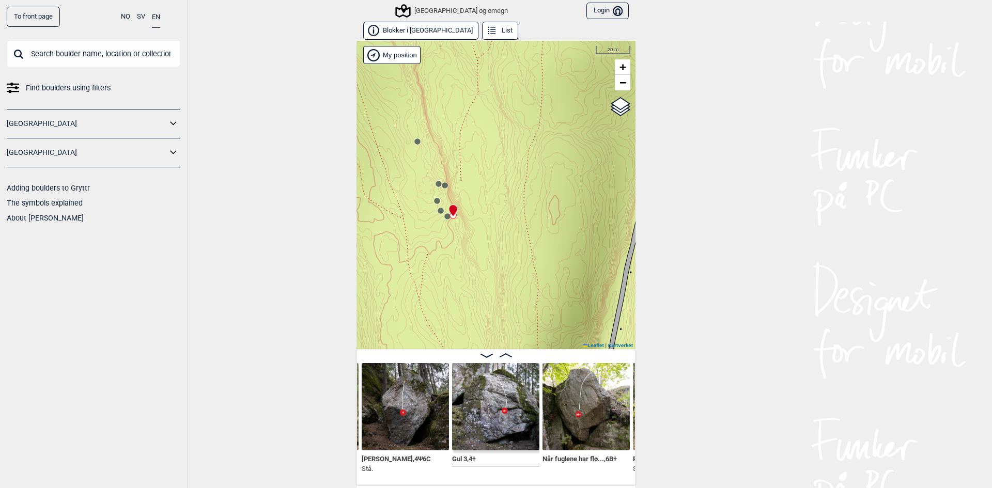
click at [434, 199] on circle at bounding box center [437, 201] width 6 height 6
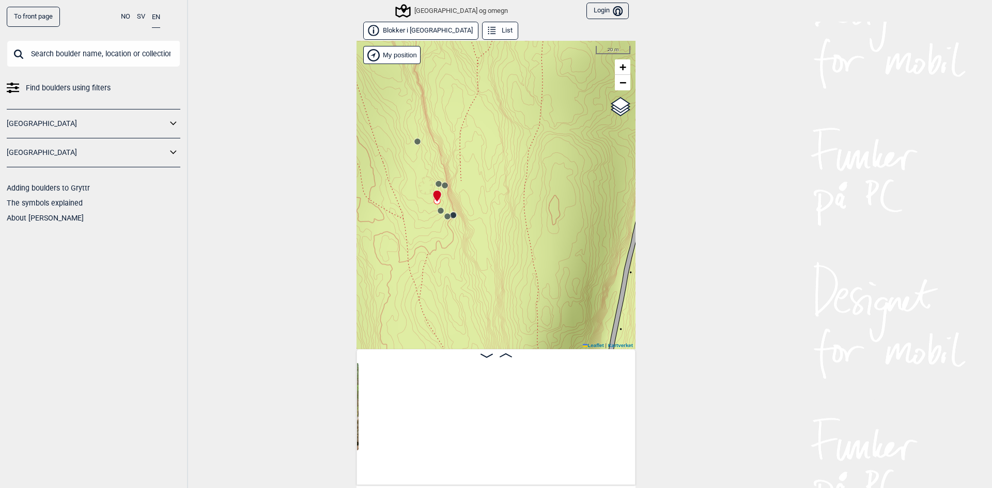
scroll to position [0, 4202]
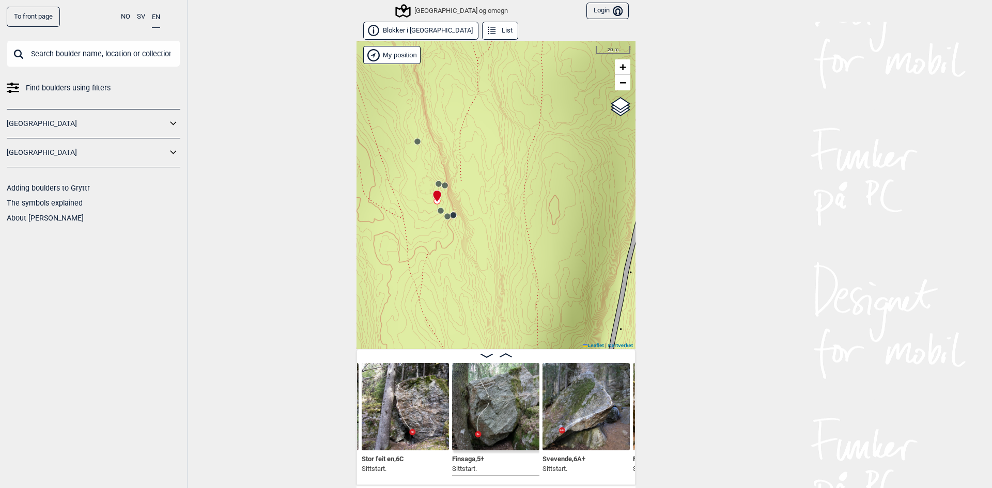
click at [442, 184] on circle at bounding box center [445, 185] width 6 height 6
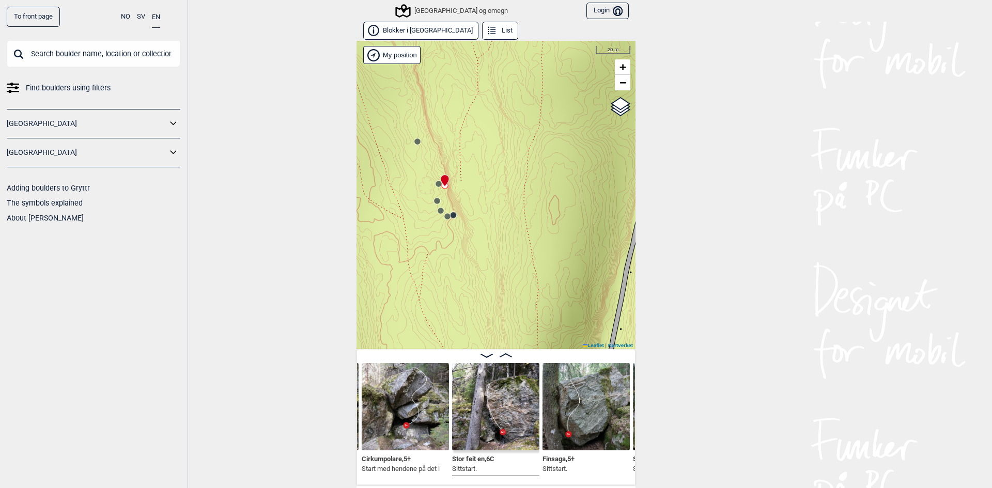
click at [435, 184] on circle at bounding box center [438, 184] width 6 height 6
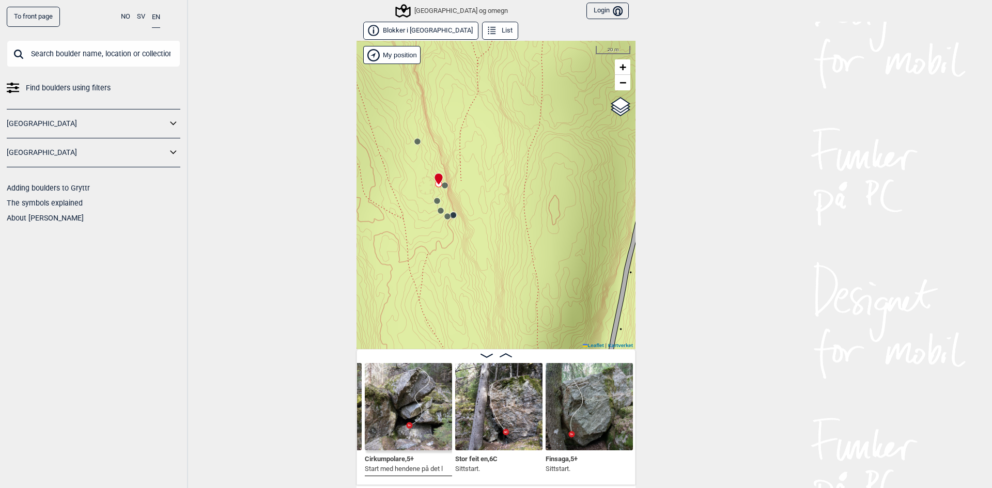
scroll to position [0, 4024]
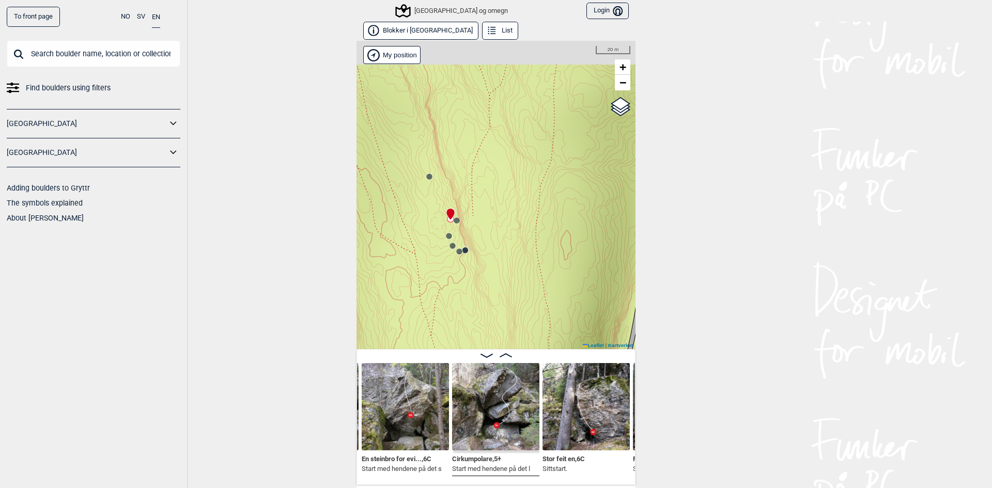
drag, startPoint x: 508, startPoint y: 184, endPoint x: 513, endPoint y: 229, distance: 44.7
click at [512, 199] on div "Speidersteinen Barnehageveggen Cowboyveggen Bølerveggen [GEOGRAPHIC_DATA] og om…" at bounding box center [495, 195] width 279 height 308
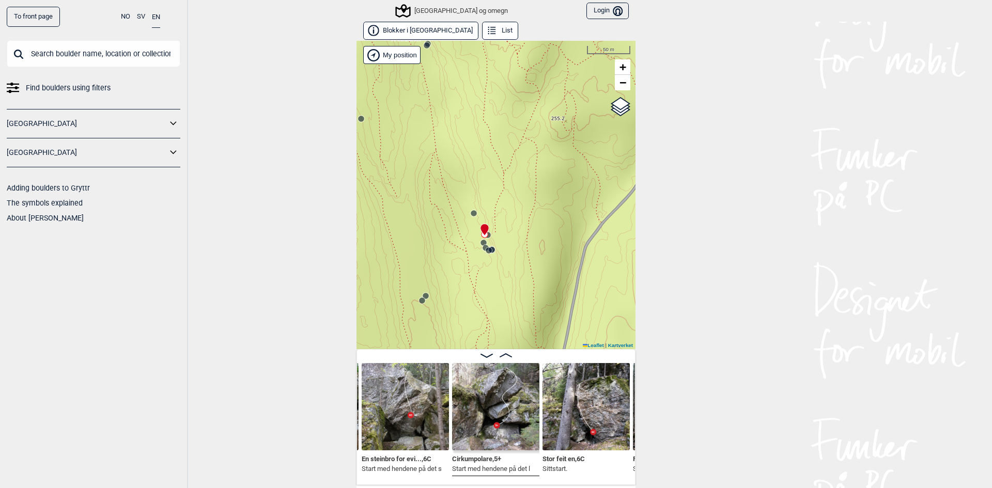
click at [471, 211] on circle at bounding box center [474, 213] width 6 height 6
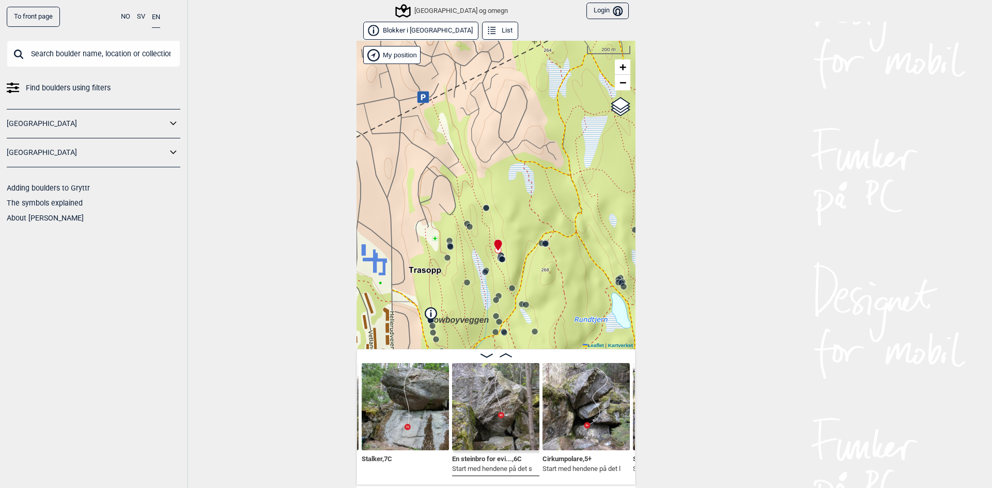
drag, startPoint x: 529, startPoint y: 165, endPoint x: 522, endPoint y: 215, distance: 50.7
click at [522, 215] on div "Speidersteinen Barnehageveggen Cowboyveggen Bølerveggen [GEOGRAPHIC_DATA] og om…" at bounding box center [495, 195] width 279 height 308
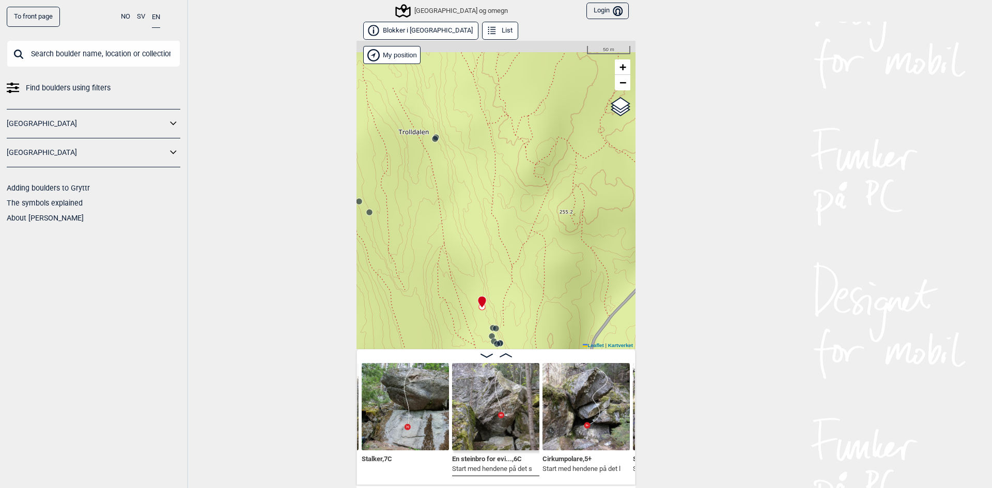
drag, startPoint x: 446, startPoint y: 240, endPoint x: 488, endPoint y: 269, distance: 51.2
click at [488, 269] on div "Speidersteinen Barnehageveggen Cowboyveggen Bølerveggen [GEOGRAPHIC_DATA] og om…" at bounding box center [495, 195] width 279 height 308
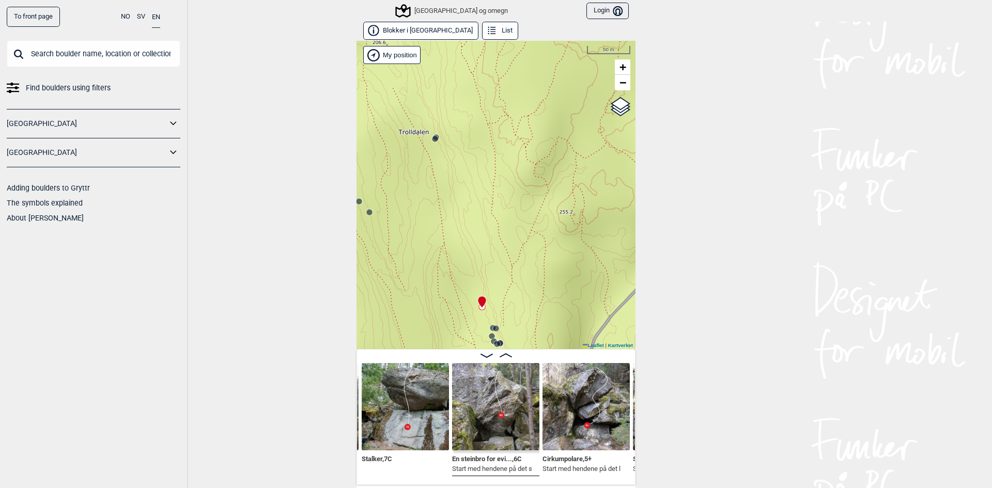
click at [434, 143] on div at bounding box center [435, 139] width 8 height 8
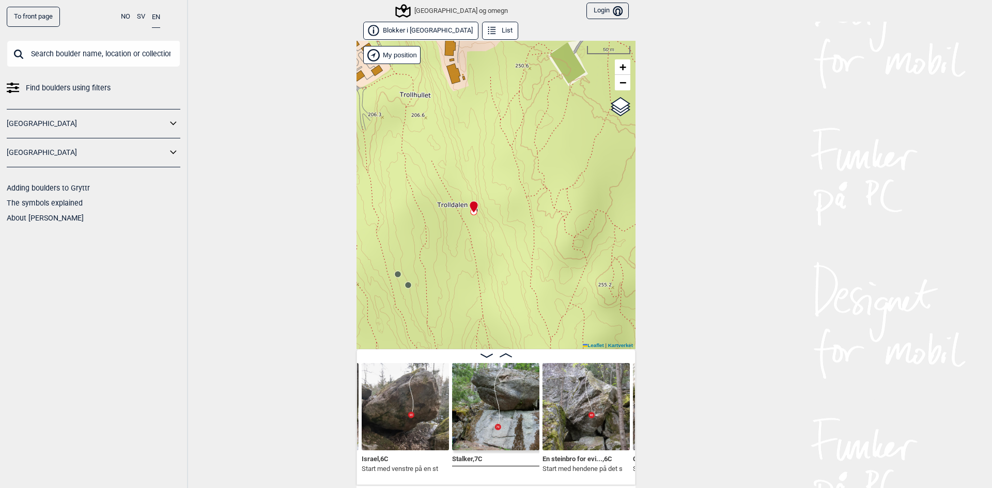
drag, startPoint x: 453, startPoint y: 164, endPoint x: 490, endPoint y: 228, distance: 74.1
click at [490, 228] on div "Speidersteinen Barnehageveggen Cowboyveggen Bølerveggen [GEOGRAPHIC_DATA] og om…" at bounding box center [495, 195] width 279 height 308
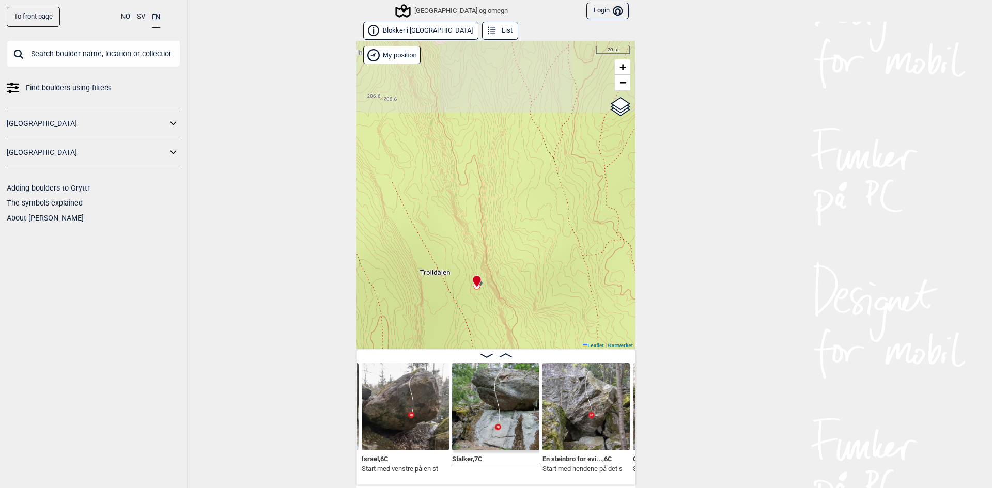
drag, startPoint x: 491, startPoint y: 176, endPoint x: 516, endPoint y: 259, distance: 86.1
click at [516, 258] on div "Speidersteinen Barnehageveggen Cowboyveggen Bølerveggen [GEOGRAPHIC_DATA] og om…" at bounding box center [495, 195] width 279 height 308
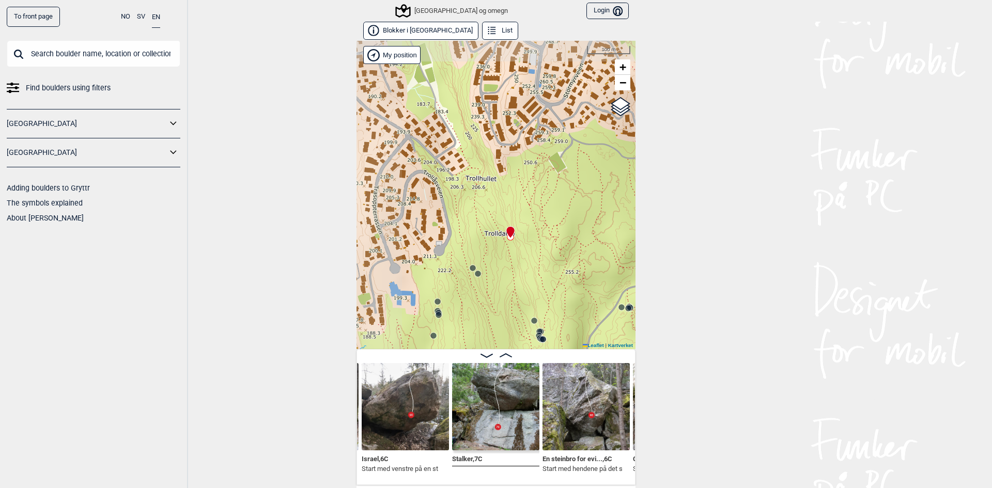
drag, startPoint x: 543, startPoint y: 281, endPoint x: 544, endPoint y: 226, distance: 55.3
click at [544, 226] on div "Speidersteinen Barnehageveggen Cowboyveggen Bølerveggen [GEOGRAPHIC_DATA] og om…" at bounding box center [495, 195] width 279 height 308
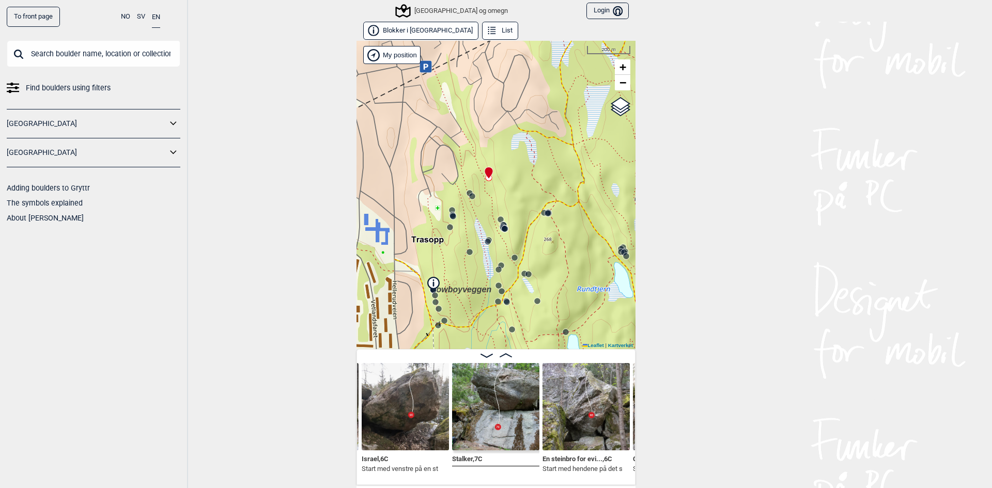
drag, startPoint x: 479, startPoint y: 260, endPoint x: 451, endPoint y: 216, distance: 51.7
click at [451, 216] on div "Speidersteinen Barnehageveggen Cowboyveggen Bølerveggen [GEOGRAPHIC_DATA] og om…" at bounding box center [495, 195] width 279 height 308
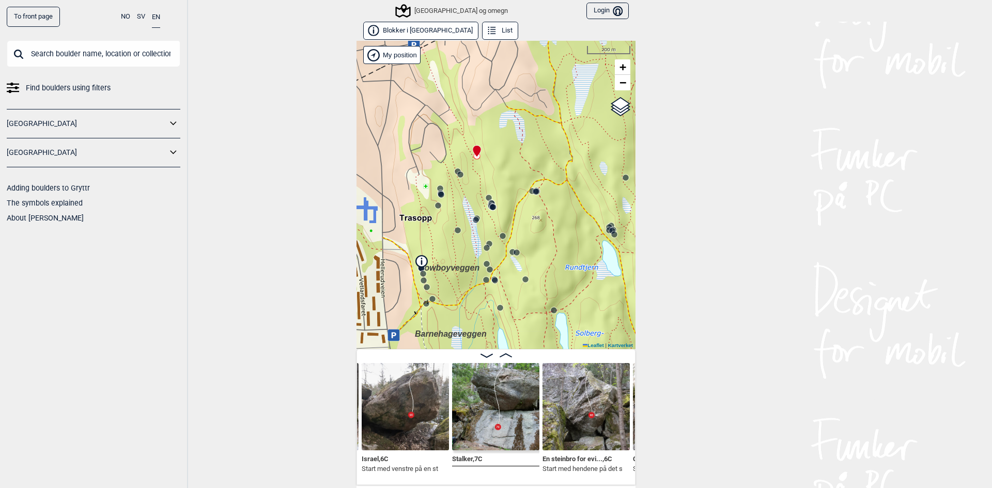
click at [93, 49] on input "text" at bounding box center [94, 53] width 174 height 27
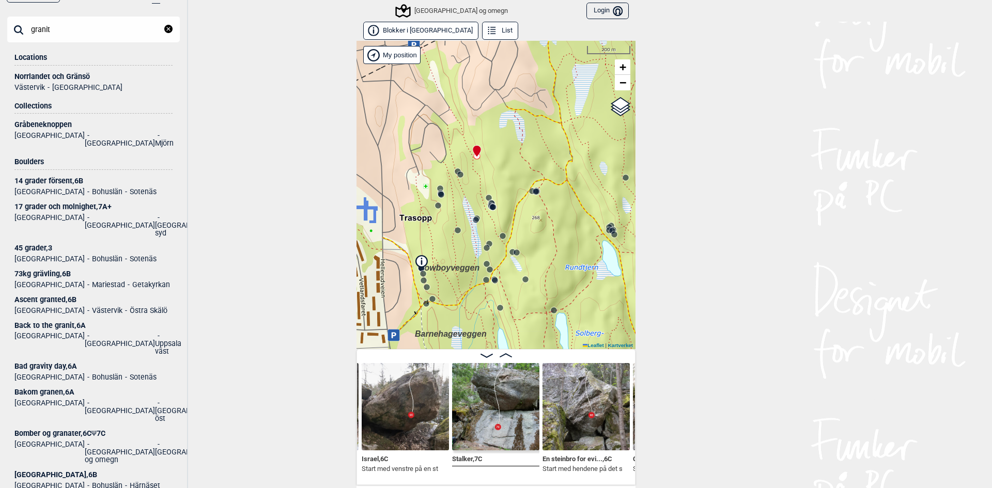
scroll to position [0, 0]
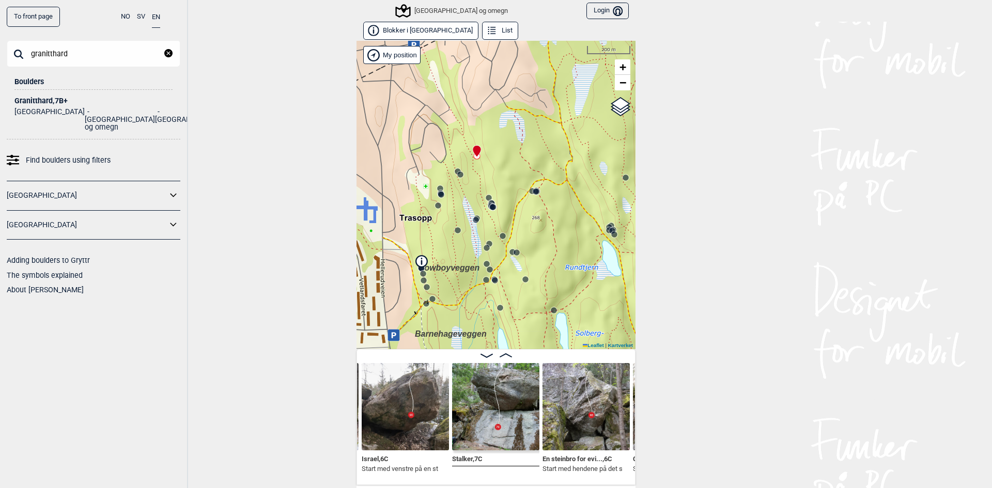
type input "granitthard"
click at [46, 102] on div "Granitthard , 7B+" at bounding box center [93, 101] width 158 height 8
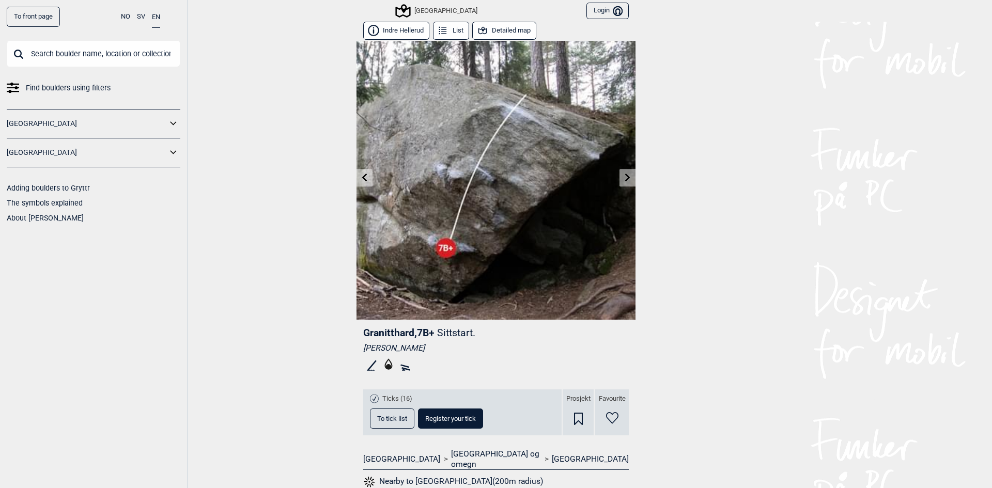
click at [488, 27] on button "Detailed map" at bounding box center [504, 31] width 64 height 18
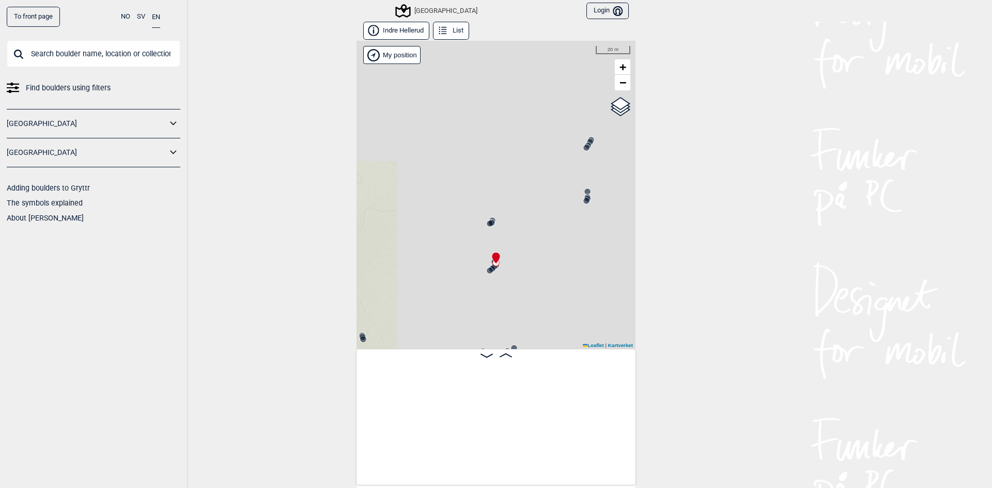
scroll to position [0, 3405]
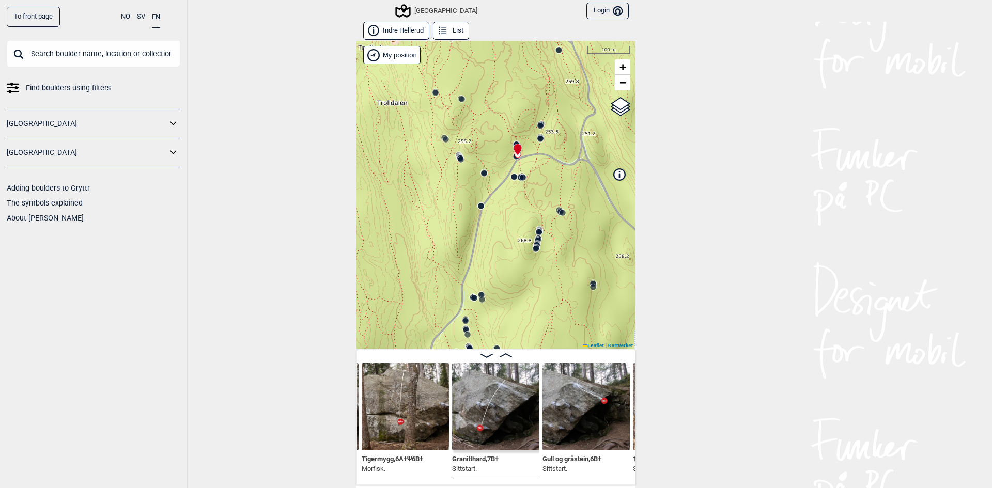
drag, startPoint x: 461, startPoint y: 230, endPoint x: 515, endPoint y: 183, distance: 71.0
click at [514, 185] on div "Speidersteinen Barnehageveggen Cowboyveggen Bølerveggen [GEOGRAPHIC_DATA]" at bounding box center [495, 195] width 279 height 308
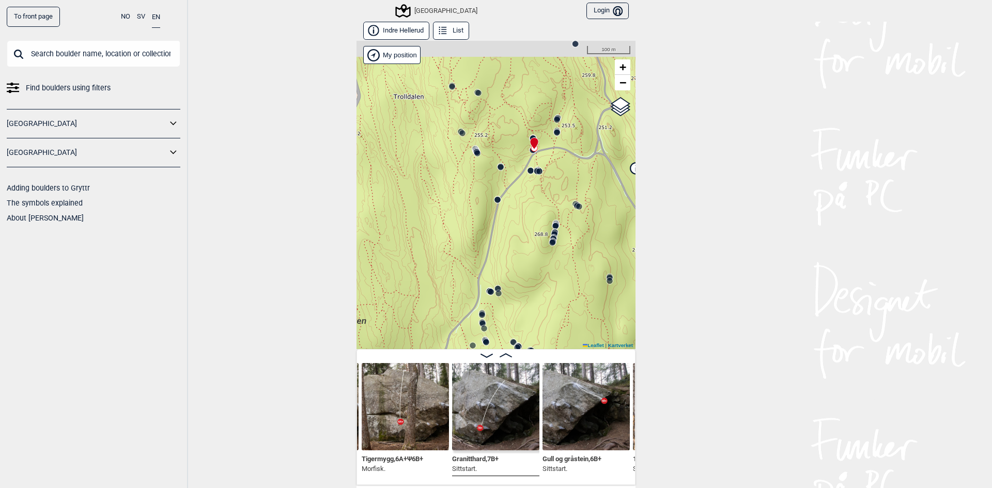
drag, startPoint x: 512, startPoint y: 141, endPoint x: 499, endPoint y: 210, distance: 70.5
click at [499, 210] on div "Speidersteinen Barnehageveggen Cowboyveggen Bølerveggen [GEOGRAPHIC_DATA]" at bounding box center [495, 195] width 279 height 308
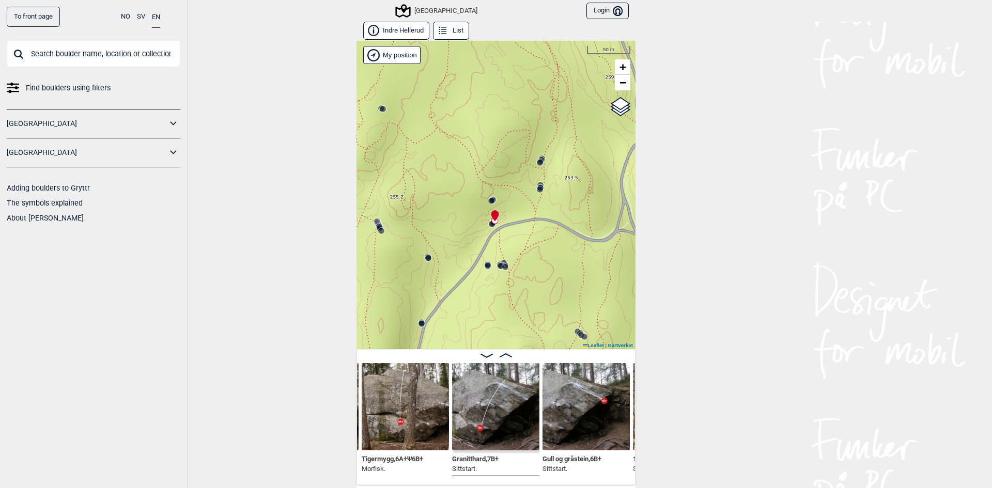
drag, startPoint x: 496, startPoint y: 180, endPoint x: 445, endPoint y: 237, distance: 76.8
click at [448, 233] on div "Speidersteinen Barnehageveggen Cowboyveggen Bølerveggen [GEOGRAPHIC_DATA]" at bounding box center [495, 195] width 279 height 308
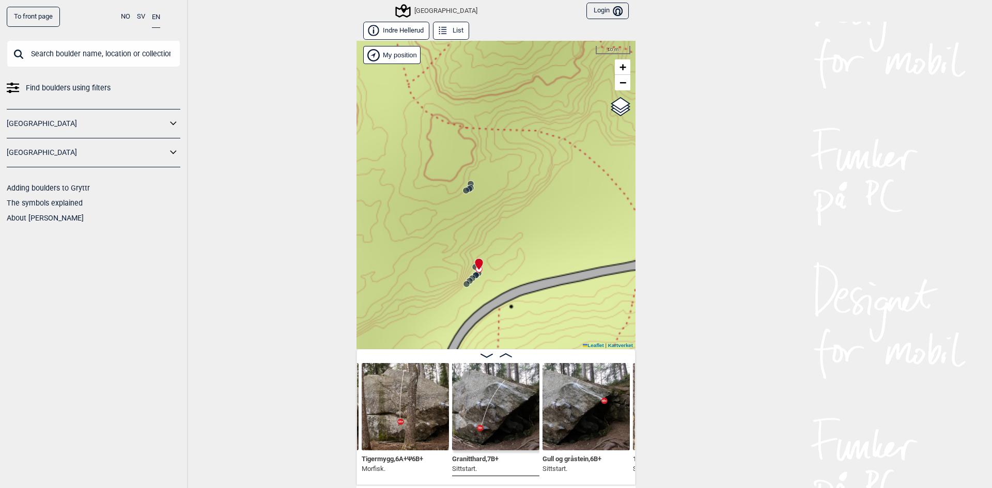
click at [472, 274] on icon at bounding box center [472, 278] width 8 height 8
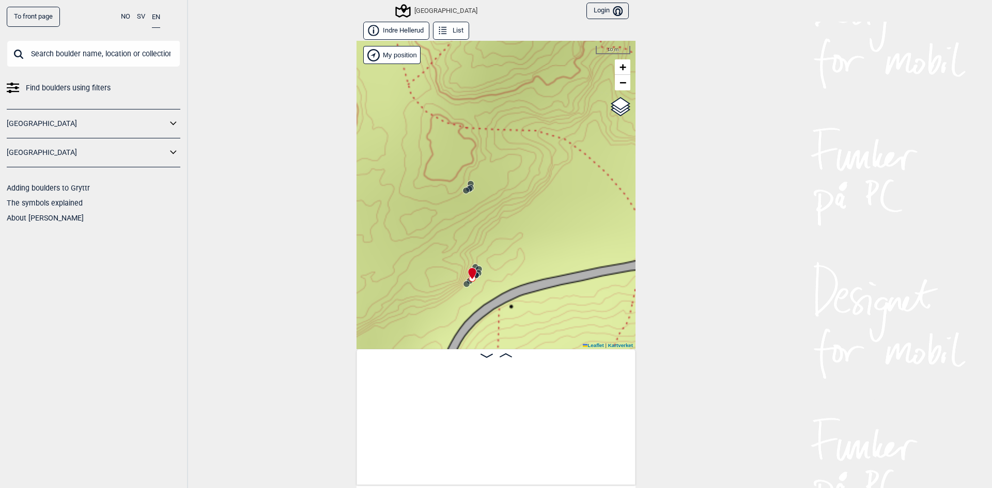
scroll to position [0, 3055]
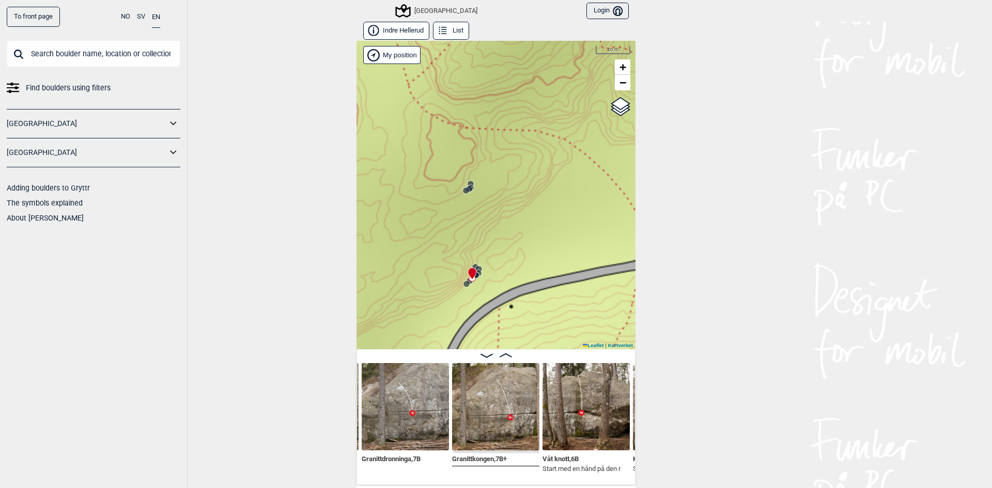
click at [475, 271] on icon at bounding box center [476, 275] width 8 height 8
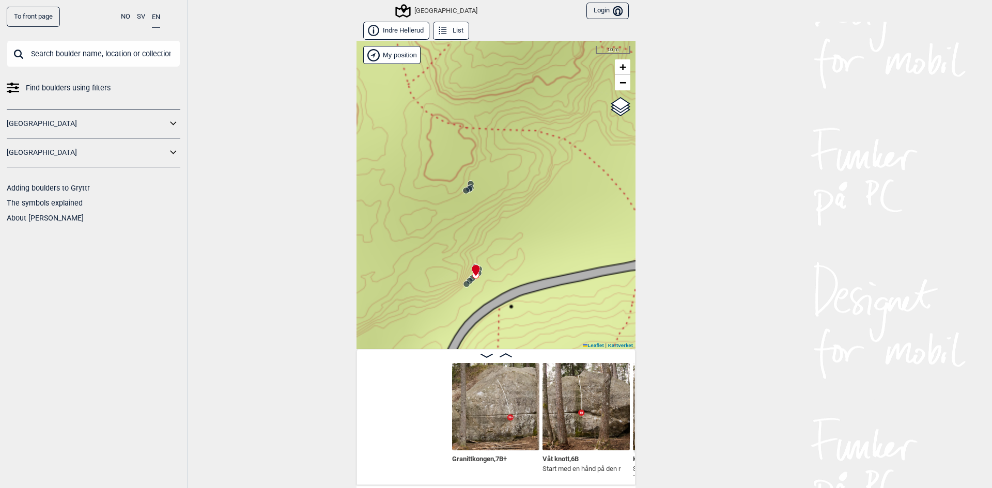
scroll to position [0, 3236]
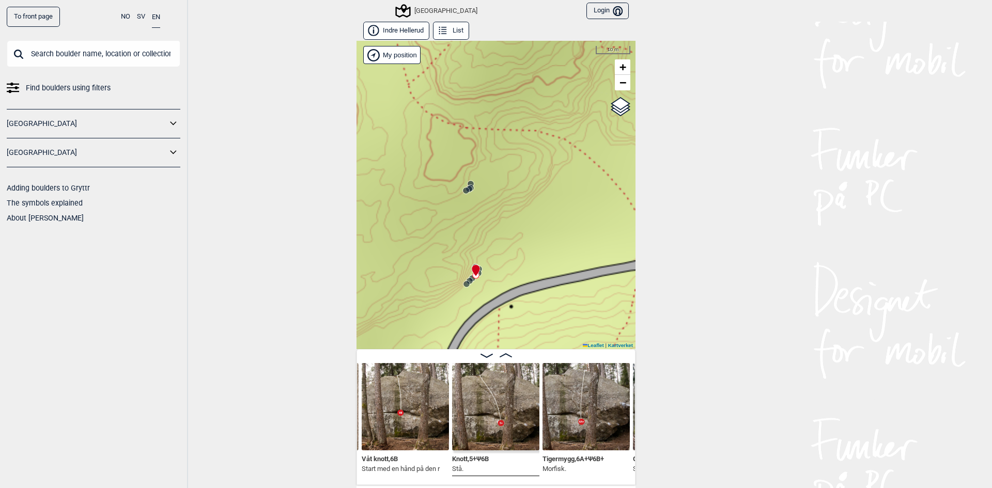
click at [465, 189] on circle at bounding box center [465, 190] width 7 height 7
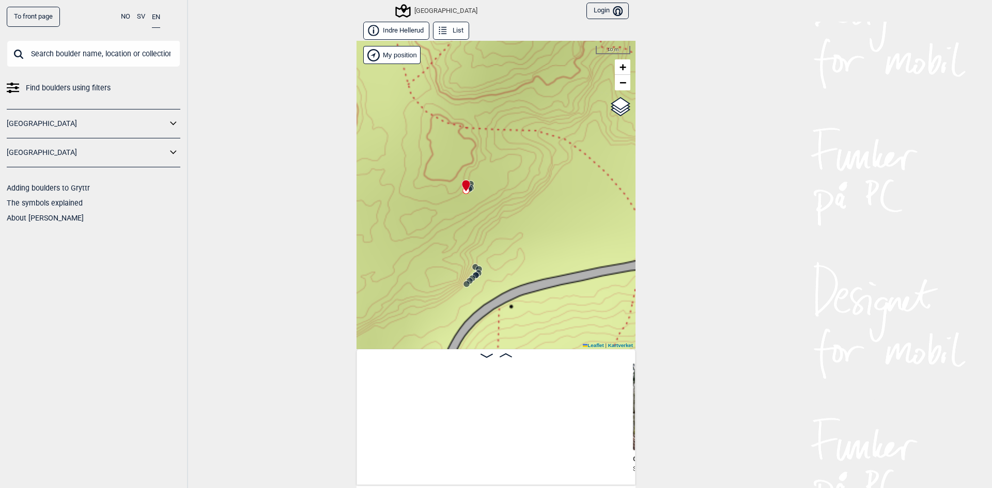
scroll to position [0, 3598]
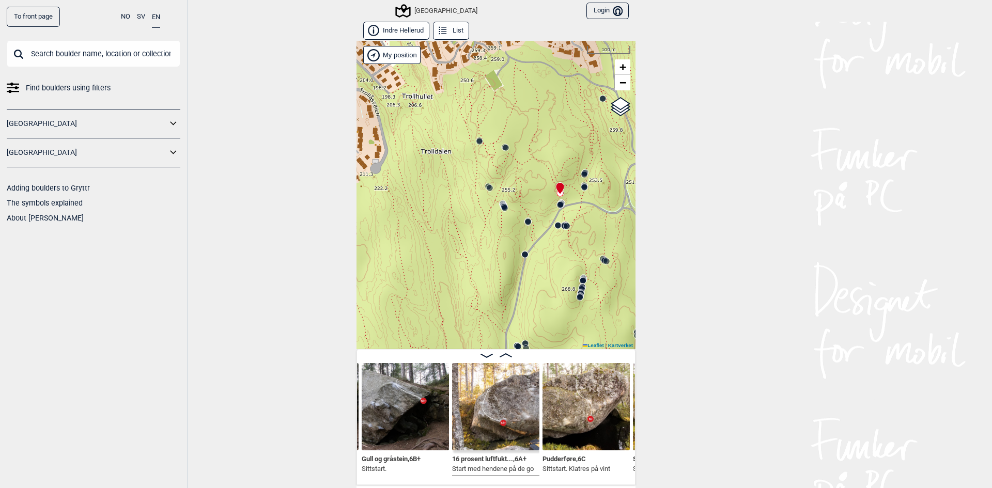
drag, startPoint x: 493, startPoint y: 193, endPoint x: 549, endPoint y: 183, distance: 56.2
click at [549, 183] on div "Speidersteinen Barnehageveggen Cowboyveggen Bølerveggen [GEOGRAPHIC_DATA]" at bounding box center [495, 195] width 279 height 308
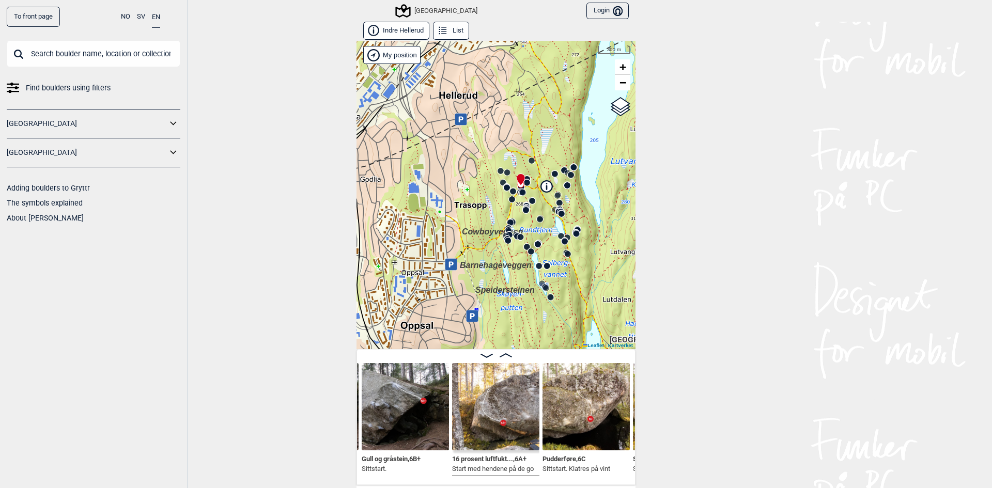
drag, startPoint x: 514, startPoint y: 252, endPoint x: 462, endPoint y: 259, distance: 52.7
click at [462, 259] on div "Speidersteinen Barnehageveggen Cowboyveggen Bølerveggen [GEOGRAPHIC_DATA]" at bounding box center [495, 195] width 279 height 308
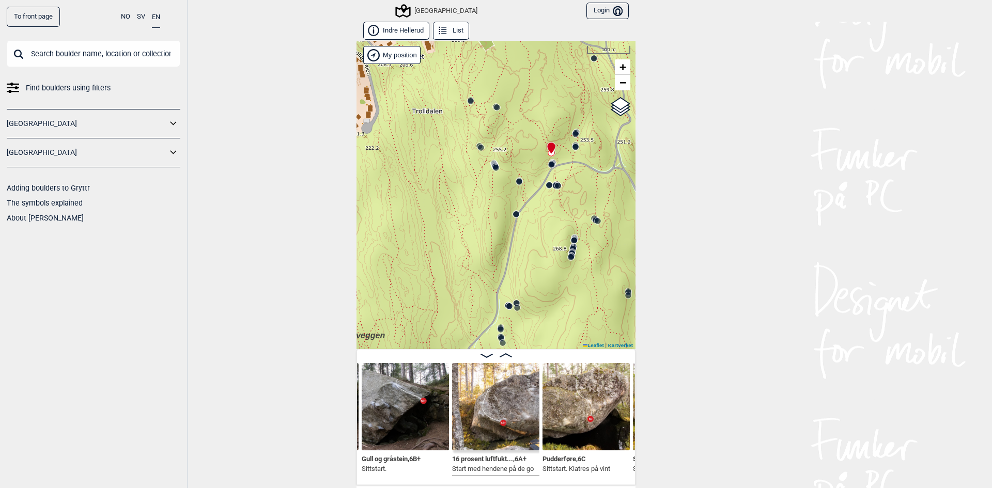
click at [467, 103] on circle at bounding box center [470, 101] width 6 height 6
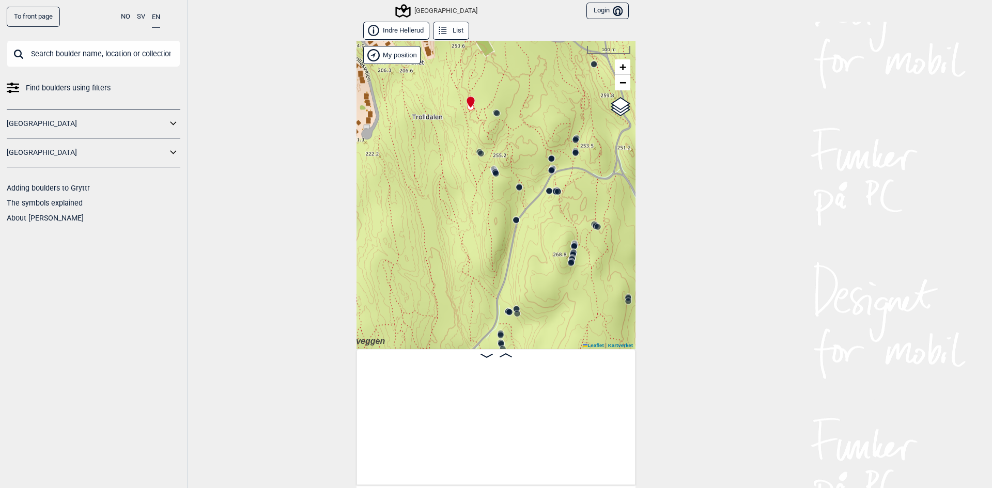
scroll to position [0, 81]
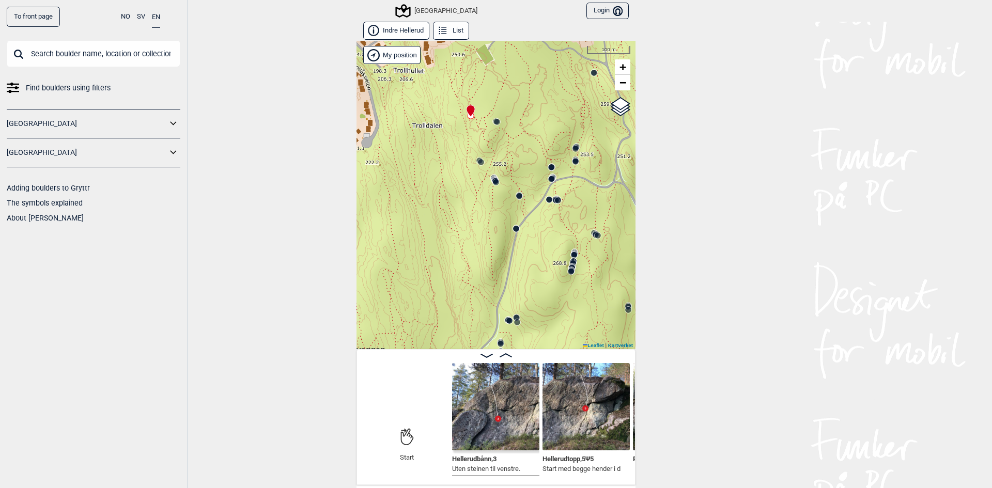
click at [477, 167] on div "Speidersteinen Barnehageveggen Cowboyveggen Bølerveggen [GEOGRAPHIC_DATA]" at bounding box center [495, 195] width 279 height 308
click at [478, 162] on circle at bounding box center [481, 162] width 6 height 6
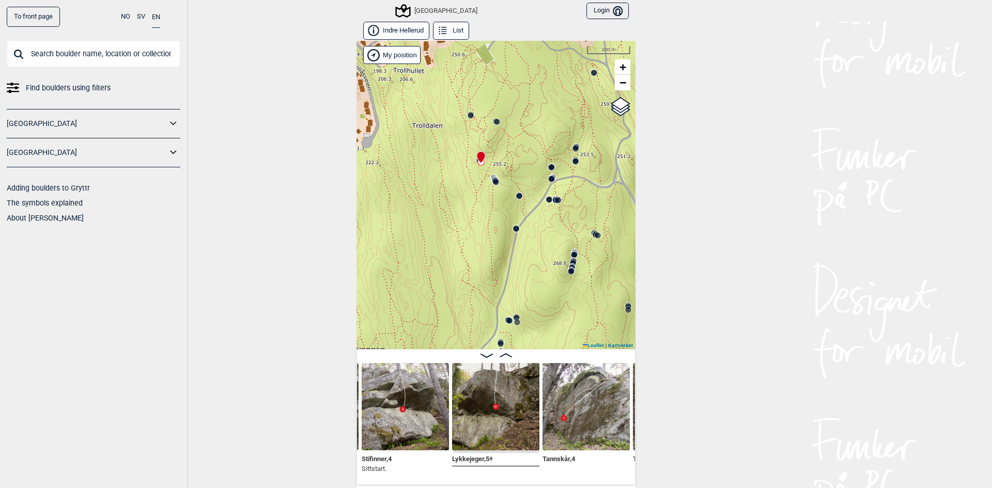
click at [491, 176] on icon at bounding box center [495, 180] width 8 height 8
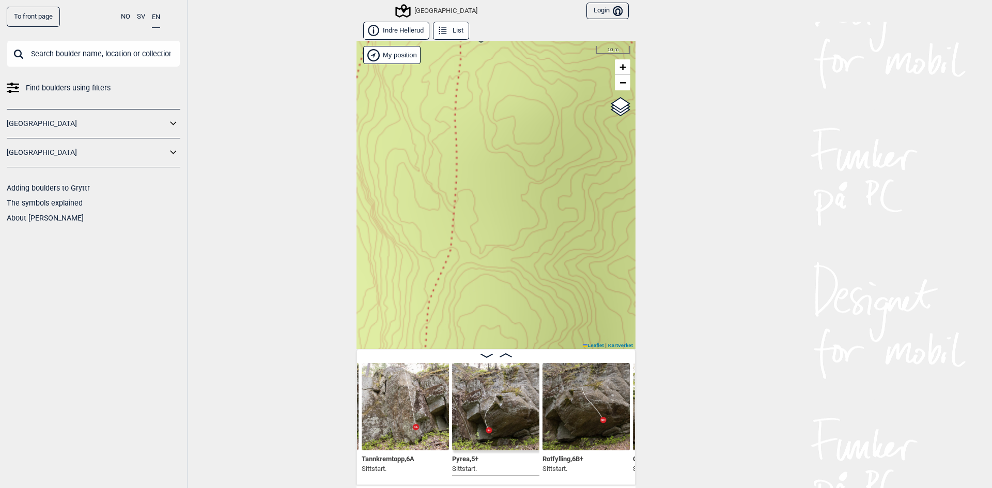
drag, startPoint x: 544, startPoint y: 478, endPoint x: 518, endPoint y: 477, distance: 26.3
click at [518, 477] on div "Tandtrekking , 6B Uten veggen til venstre og Tannkremtopp , 6A Sittstart. Pyrea…" at bounding box center [495, 417] width 279 height 136
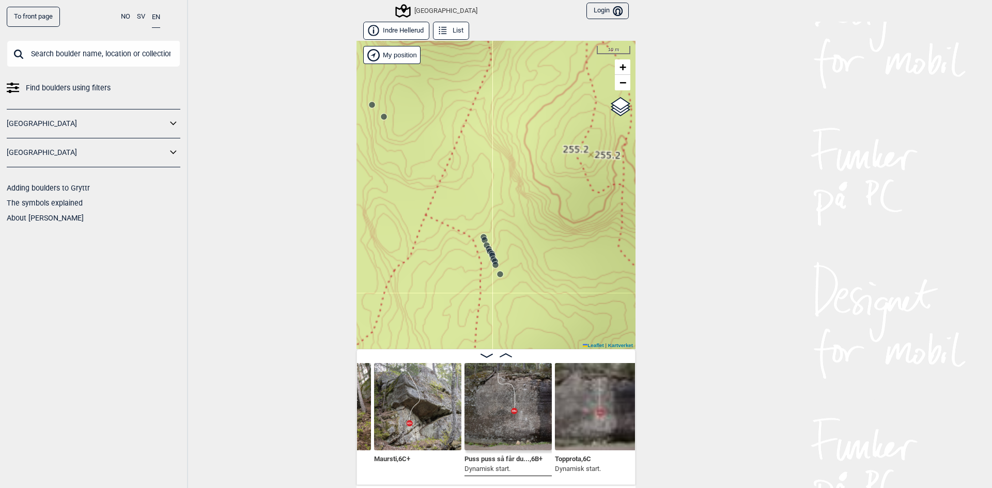
scroll to position [0, 1630]
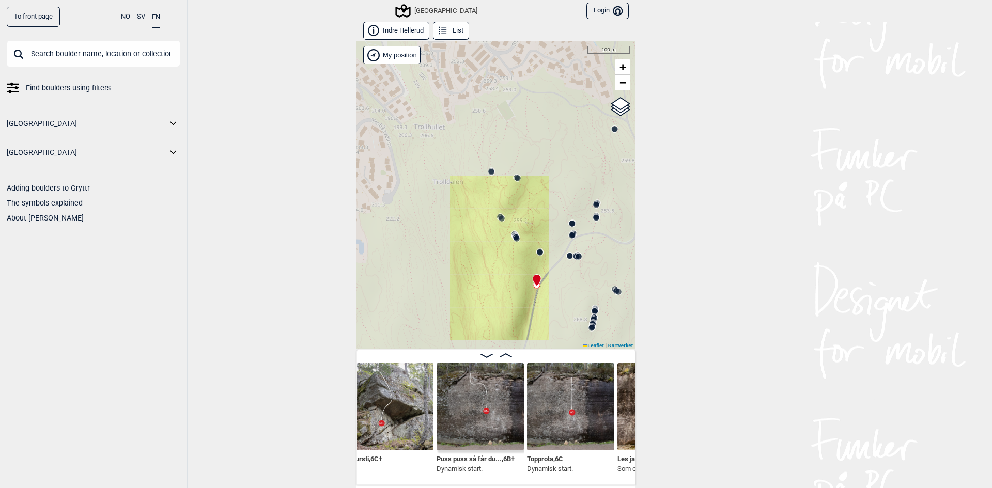
drag, startPoint x: 529, startPoint y: 267, endPoint x: 495, endPoint y: 266, distance: 33.6
click at [495, 266] on div "Speidersteinen Barnehageveggen Cowboyveggen Bølerveggen [GEOGRAPHIC_DATA]" at bounding box center [495, 195] width 279 height 308
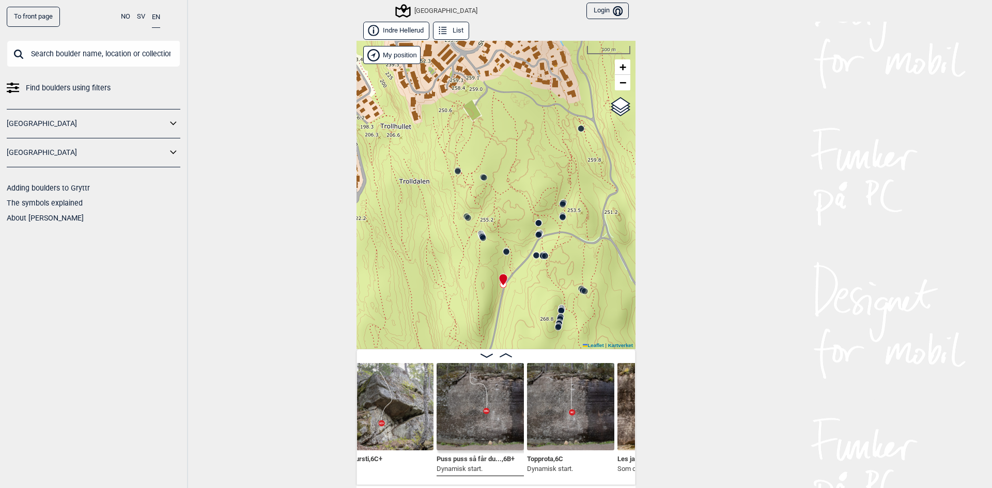
click at [559, 314] on icon at bounding box center [560, 318] width 8 height 8
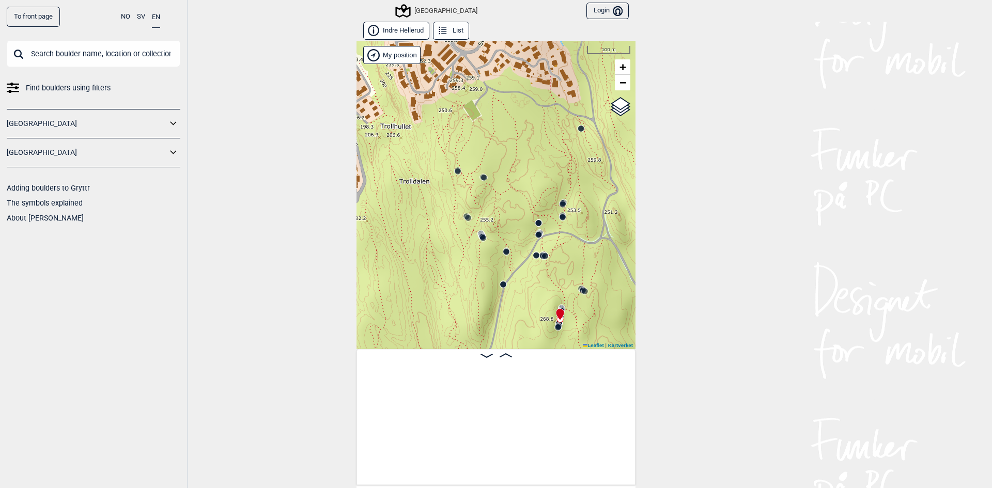
scroll to position [0, 14497]
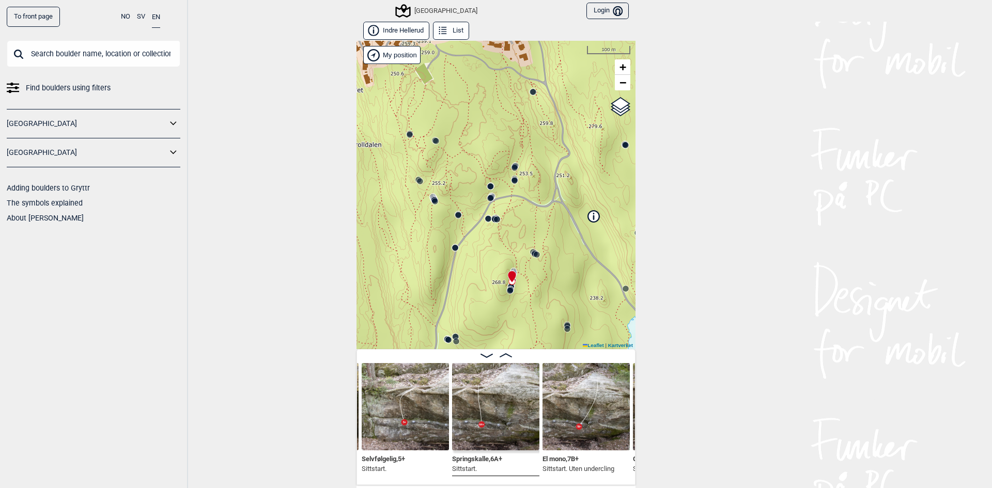
drag, startPoint x: 583, startPoint y: 319, endPoint x: 504, endPoint y: 271, distance: 93.2
click at [504, 271] on div "Speidersteinen Barnehageveggen Cowboyveggen Bølerveggen [GEOGRAPHIC_DATA]" at bounding box center [495, 195] width 279 height 308
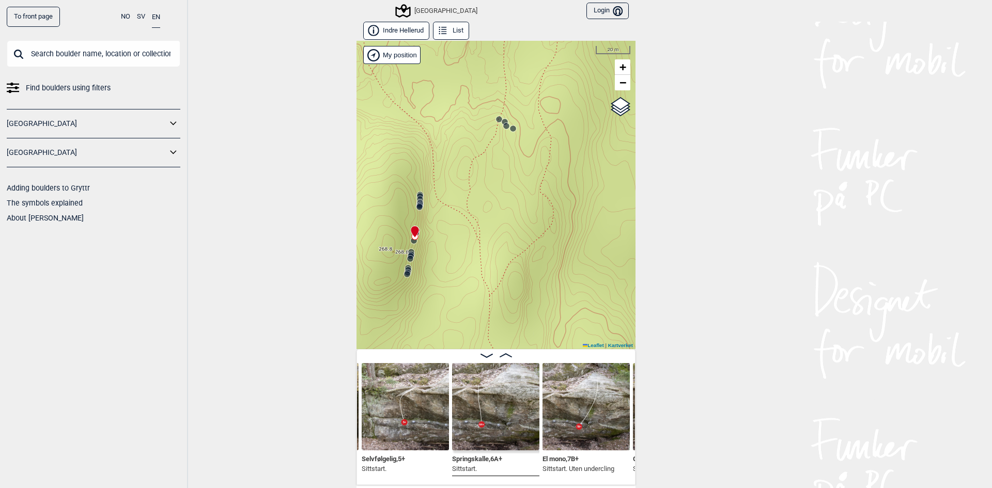
click at [503, 128] on circle at bounding box center [506, 126] width 6 height 6
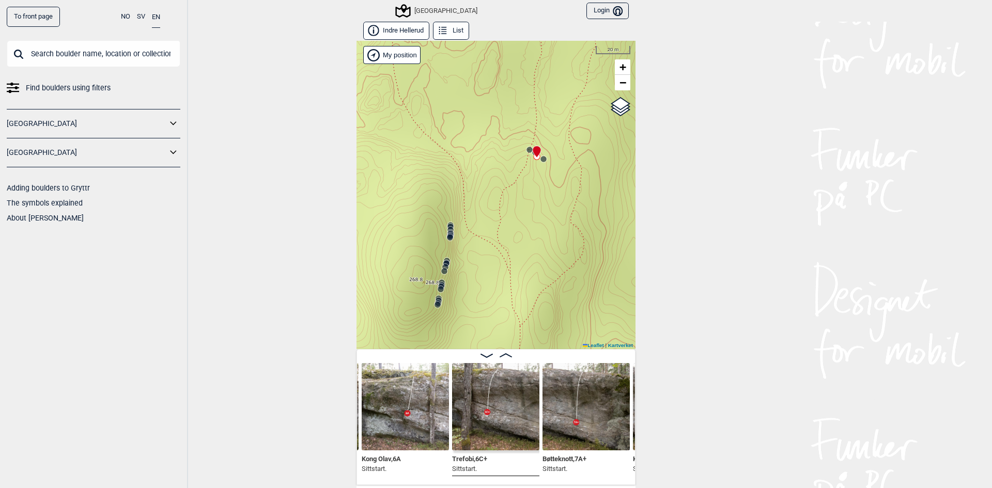
drag, startPoint x: 399, startPoint y: 195, endPoint x: 524, endPoint y: 289, distance: 157.1
click at [523, 289] on div "Speidersteinen Barnehageveggen Cowboyveggen Bølerveggen [GEOGRAPHIC_DATA]" at bounding box center [495, 195] width 279 height 308
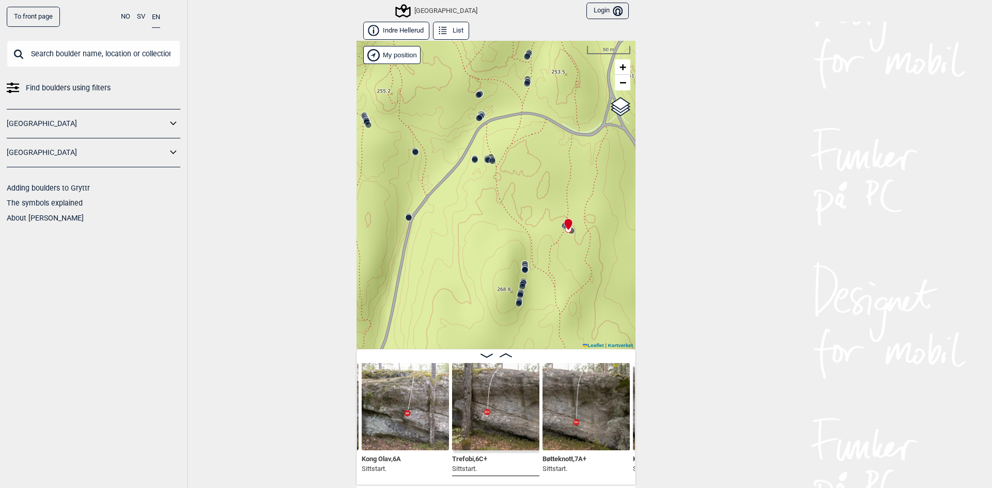
click at [473, 157] on icon at bounding box center [475, 160] width 8 height 8
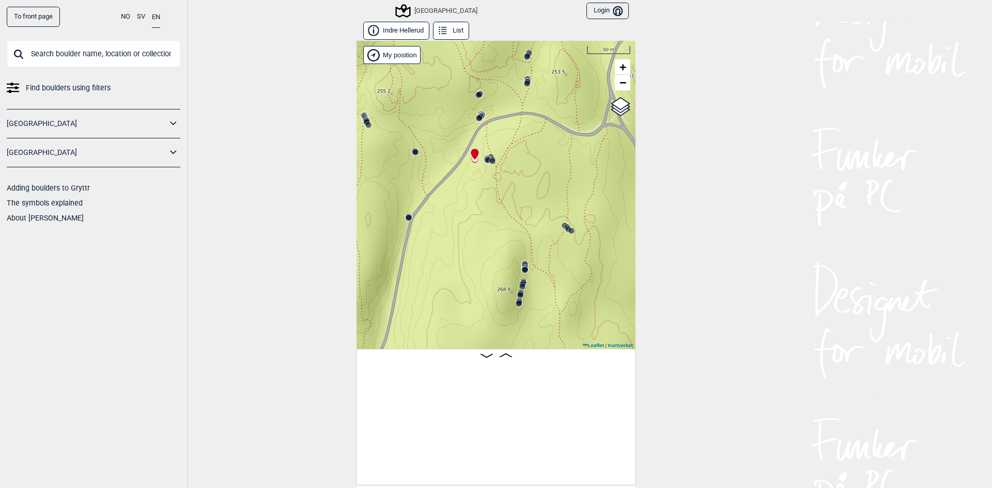
scroll to position [0, 2329]
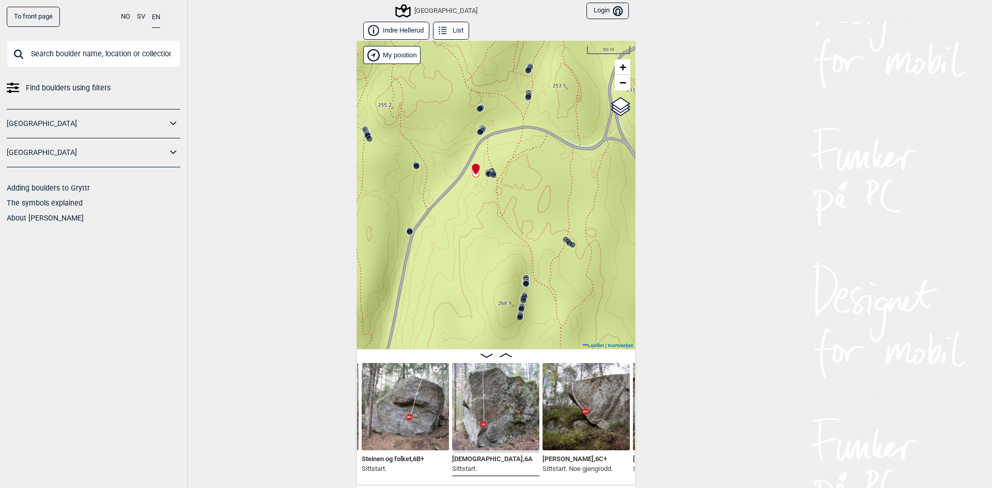
drag, startPoint x: 483, startPoint y: 192, endPoint x: 497, endPoint y: 266, distance: 75.7
click at [497, 266] on div "Speidersteinen Barnehageveggen Cowboyveggen Bølerveggen [GEOGRAPHIC_DATA]" at bounding box center [495, 195] width 279 height 308
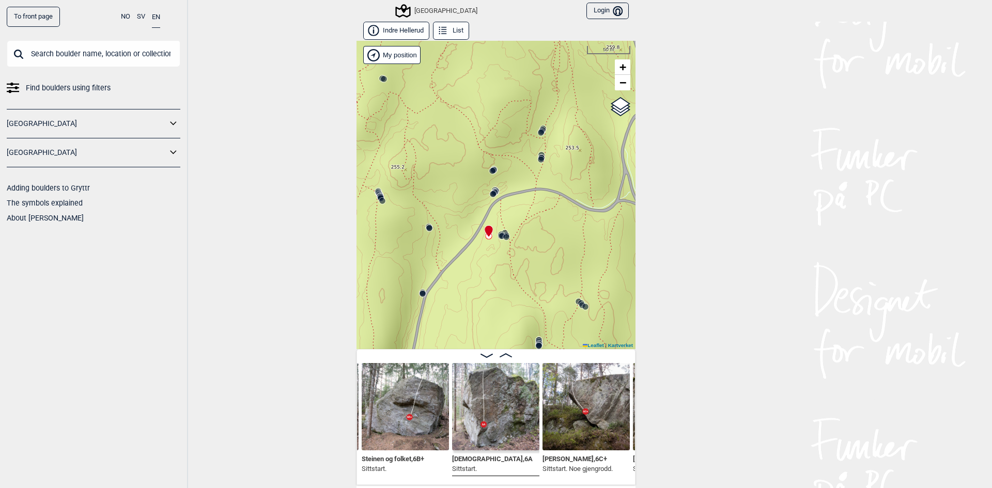
click at [492, 194] on circle at bounding box center [493, 194] width 6 height 6
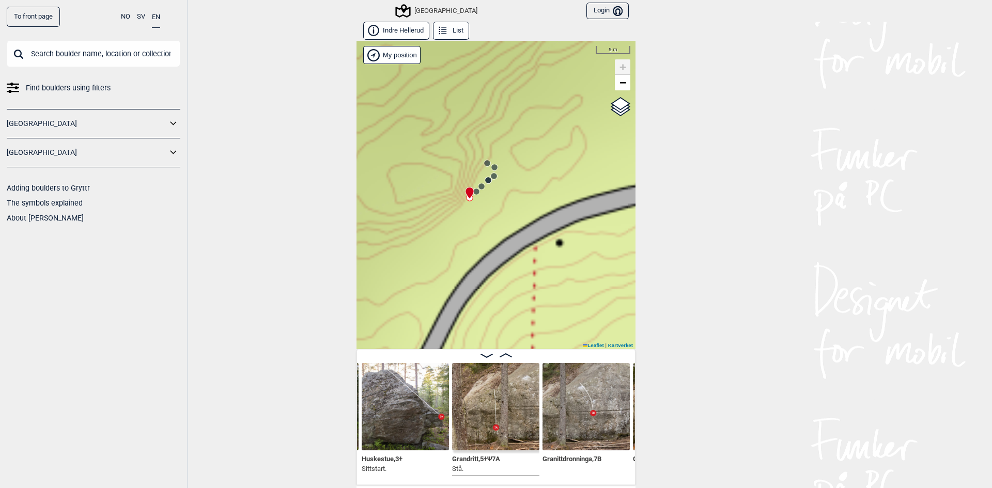
click at [485, 186] on div "Speidersteinen Barnehageveggen Cowboyveggen Bølerveggen [GEOGRAPHIC_DATA]" at bounding box center [495, 195] width 279 height 308
click at [484, 184] on icon at bounding box center [488, 180] width 8 height 8
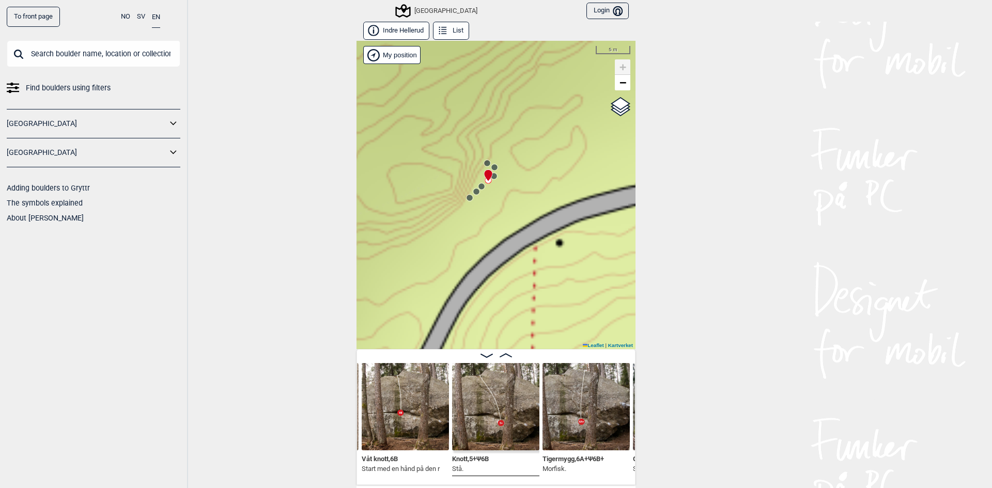
click at [491, 170] on circle at bounding box center [494, 167] width 6 height 6
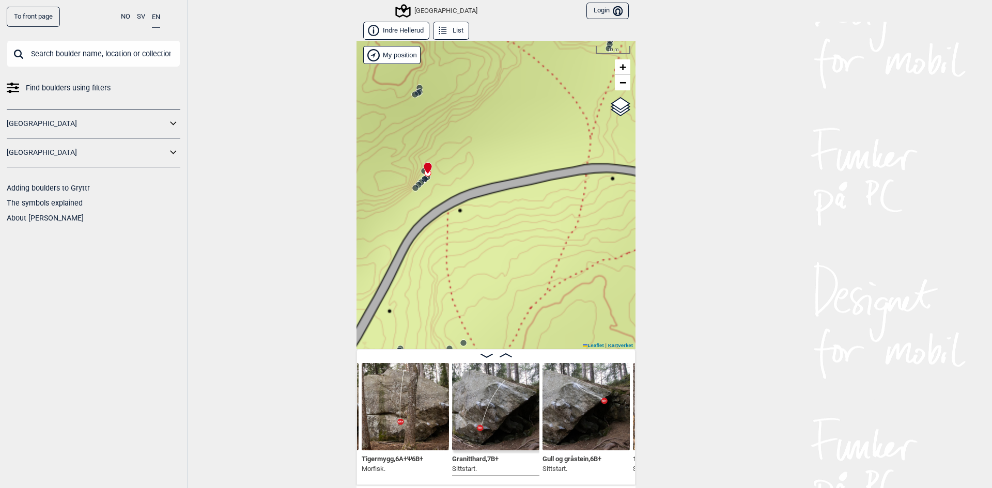
drag, startPoint x: 563, startPoint y: 251, endPoint x: 440, endPoint y: 223, distance: 126.5
click at [440, 224] on div "Speidersteinen Barnehageveggen Cowboyveggen Bølerveggen [GEOGRAPHIC_DATA]" at bounding box center [495, 195] width 279 height 308
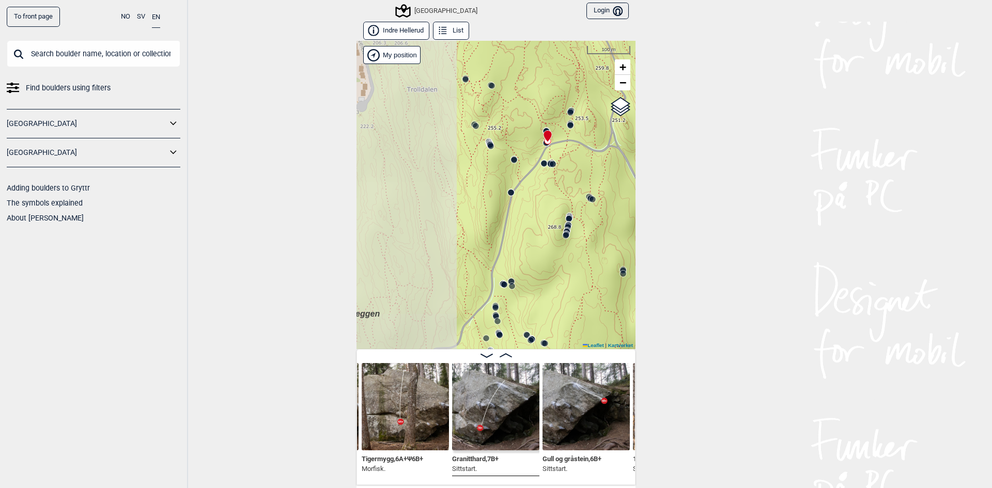
drag, startPoint x: 397, startPoint y: 269, endPoint x: 522, endPoint y: 198, distance: 143.6
click at [522, 198] on div "Speidersteinen Barnehageveggen Cowboyveggen Bølerveggen [GEOGRAPHIC_DATA]" at bounding box center [495, 195] width 279 height 308
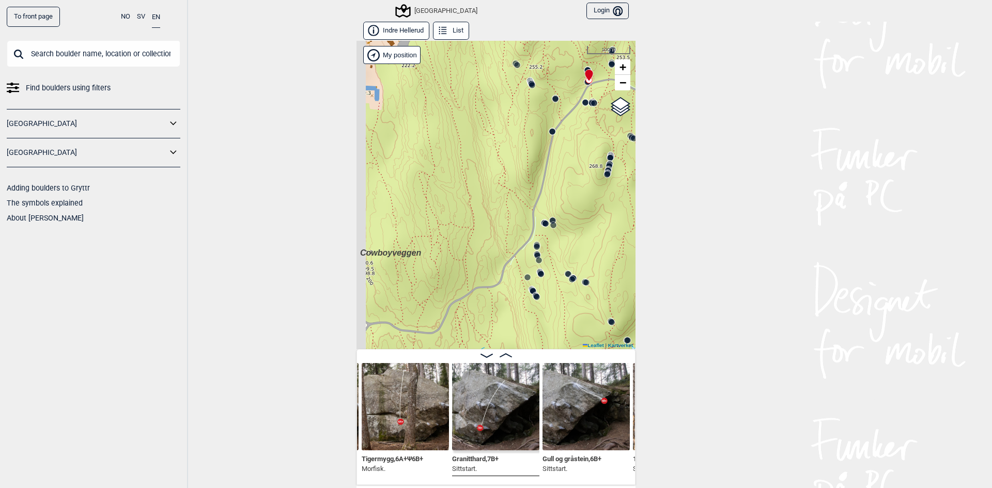
drag, startPoint x: 529, startPoint y: 233, endPoint x: 570, endPoint y: 196, distance: 55.9
click at [549, 221] on circle at bounding box center [545, 224] width 6 height 6
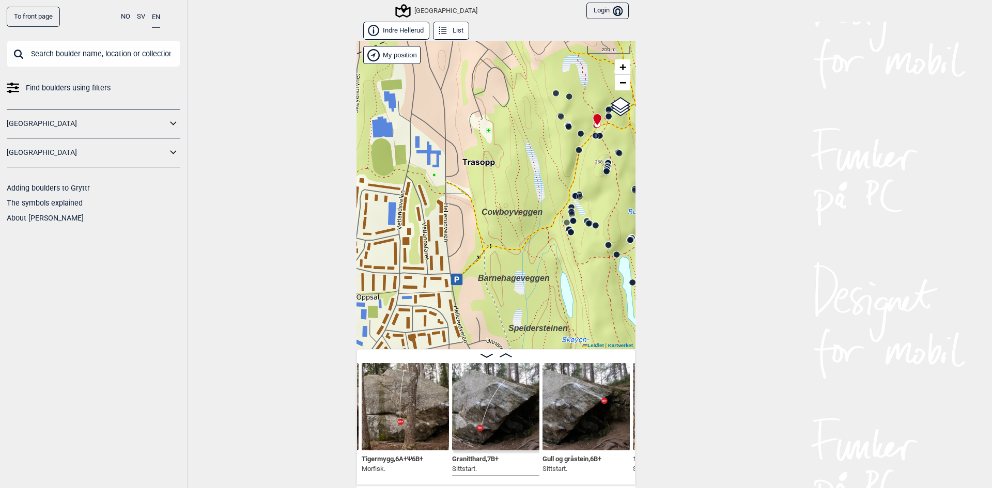
drag, startPoint x: 550, startPoint y: 182, endPoint x: 489, endPoint y: 254, distance: 94.6
click at [489, 254] on div "Speidersteinen Barnehageveggen Cowboyveggen Bølerveggen [GEOGRAPHIC_DATA]" at bounding box center [495, 195] width 279 height 308
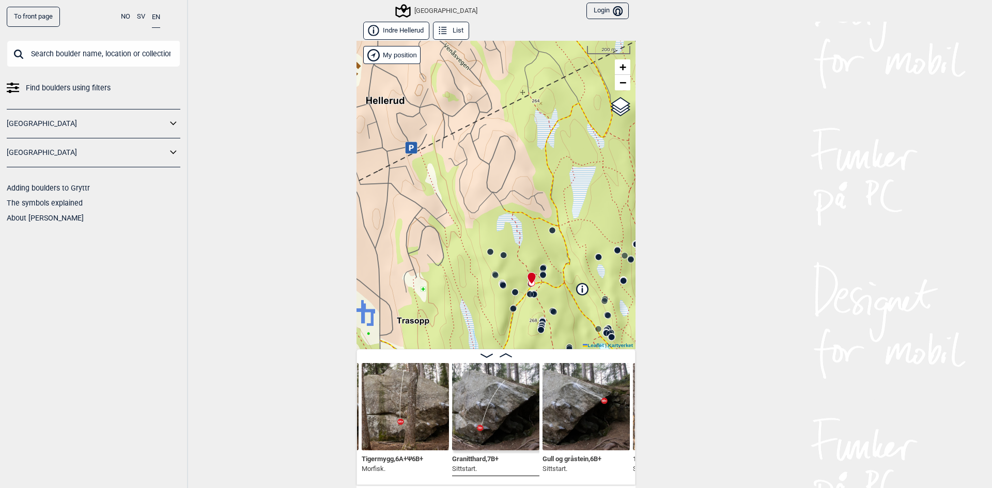
drag, startPoint x: 465, startPoint y: 166, endPoint x: 461, endPoint y: 253, distance: 86.9
click at [461, 253] on div "Speidersteinen Barnehageveggen Cowboyveggen Bølerveggen [GEOGRAPHIC_DATA]" at bounding box center [495, 195] width 279 height 308
